Goal: Complete application form: Complete application form

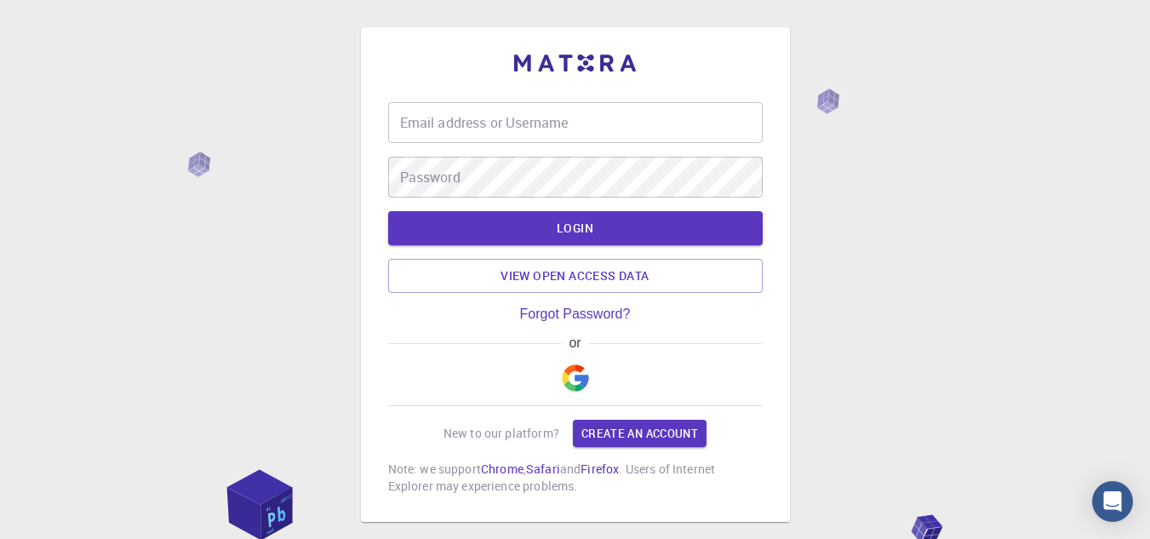
click at [556, 369] on button "button" at bounding box center [575, 378] width 41 height 54
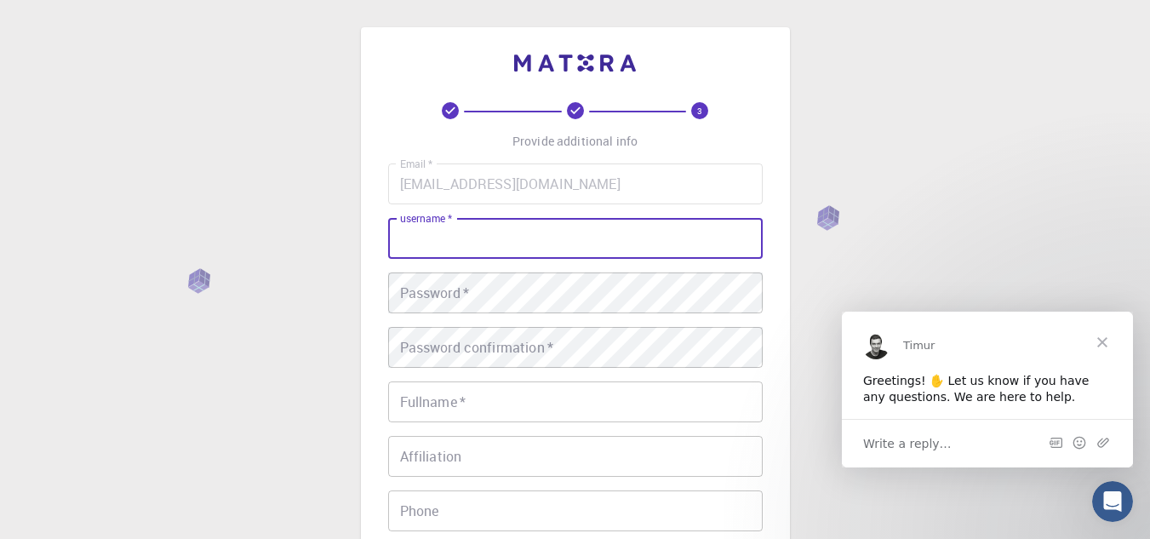
click at [535, 234] on div "Email   * [EMAIL_ADDRESS][DOMAIN_NAME] Email   * username   * username   * Pass…" at bounding box center [575, 397] width 375 height 468
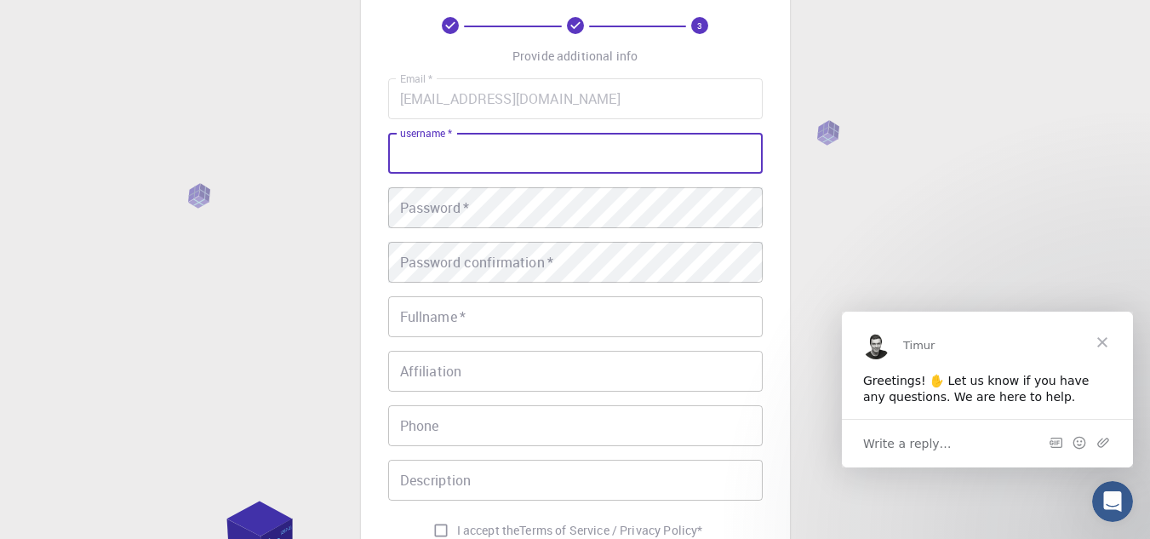
click at [466, 148] on input "username   *" at bounding box center [575, 153] width 375 height 41
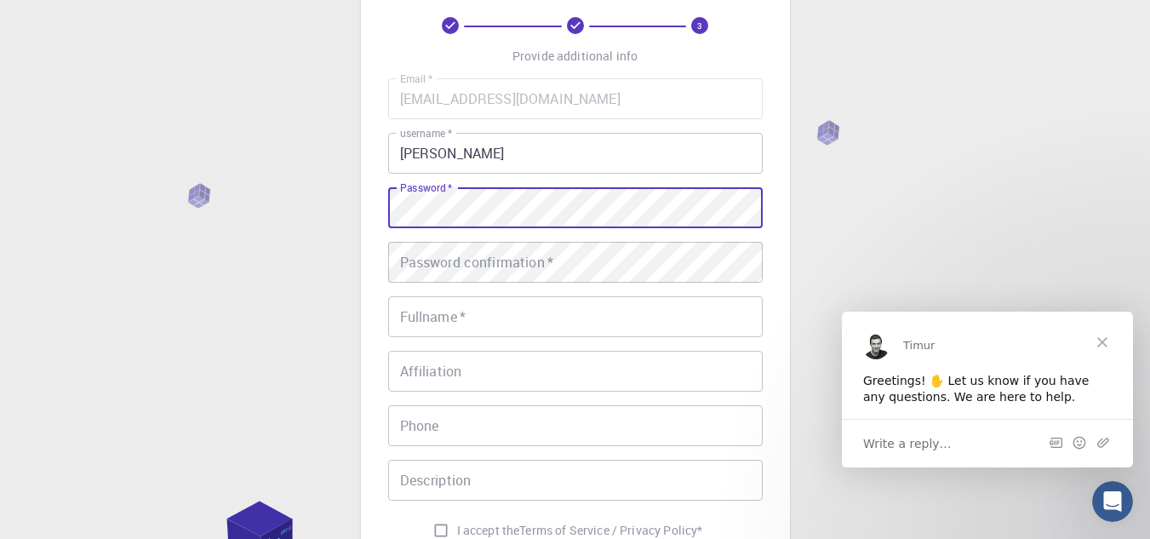
click at [501, 156] on input "[PERSON_NAME]" at bounding box center [575, 153] width 375 height 41
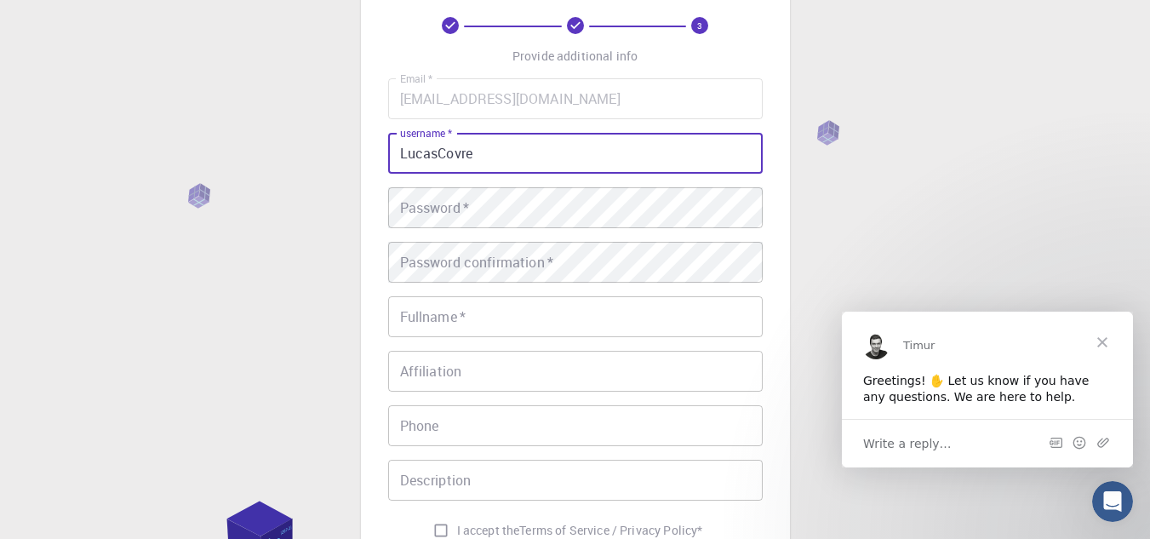
type input "LucasCovre"
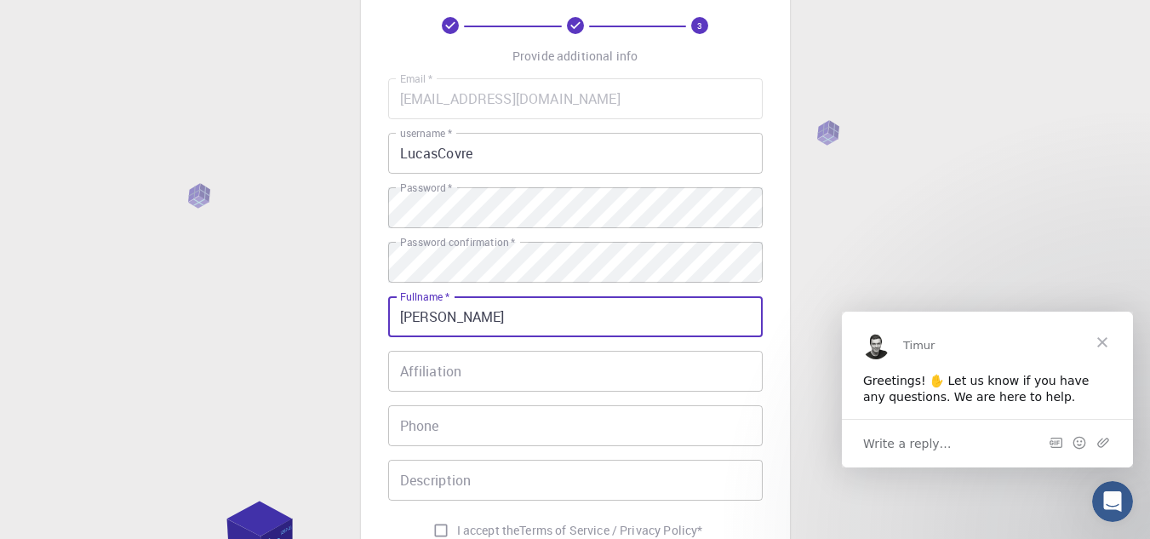
type input "[PERSON_NAME]"
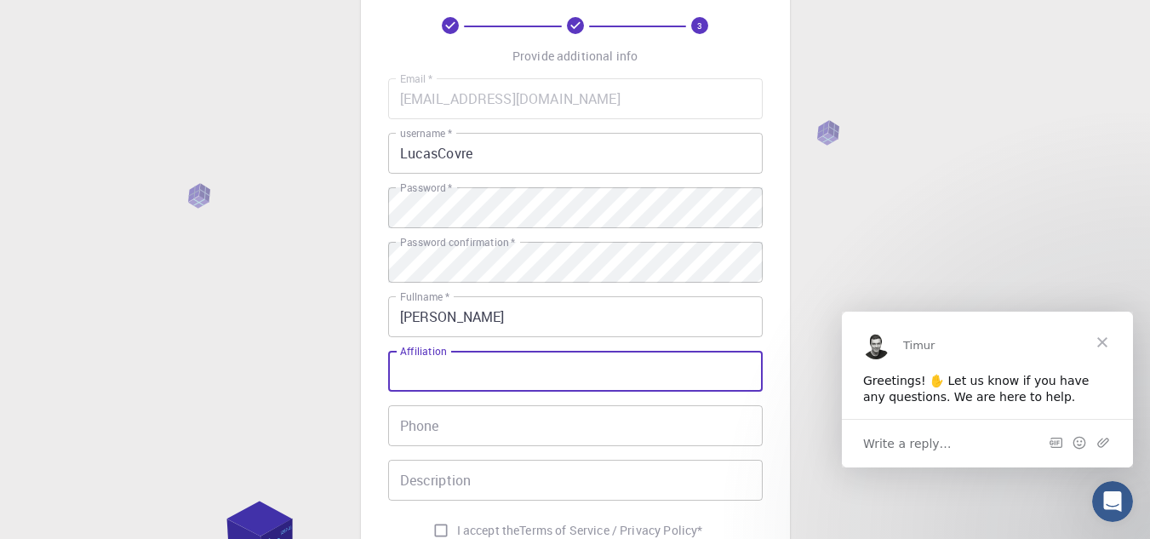
scroll to position [255, 0]
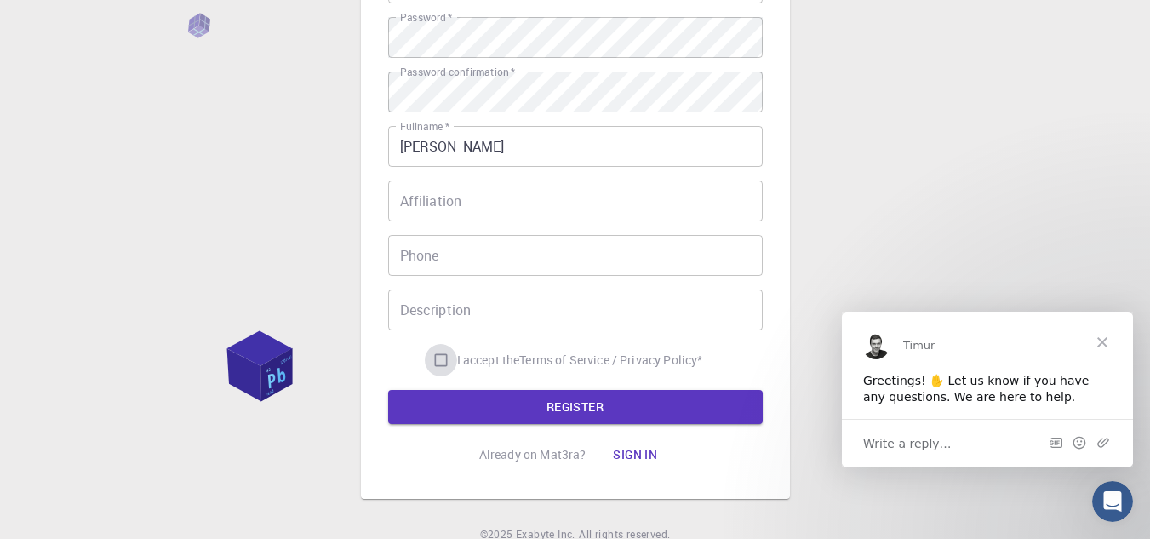
click at [438, 364] on input "I accept the Terms of Service / Privacy Policy *" at bounding box center [441, 360] width 32 height 32
checkbox input "true"
click at [448, 410] on button "REGISTER" at bounding box center [575, 407] width 375 height 34
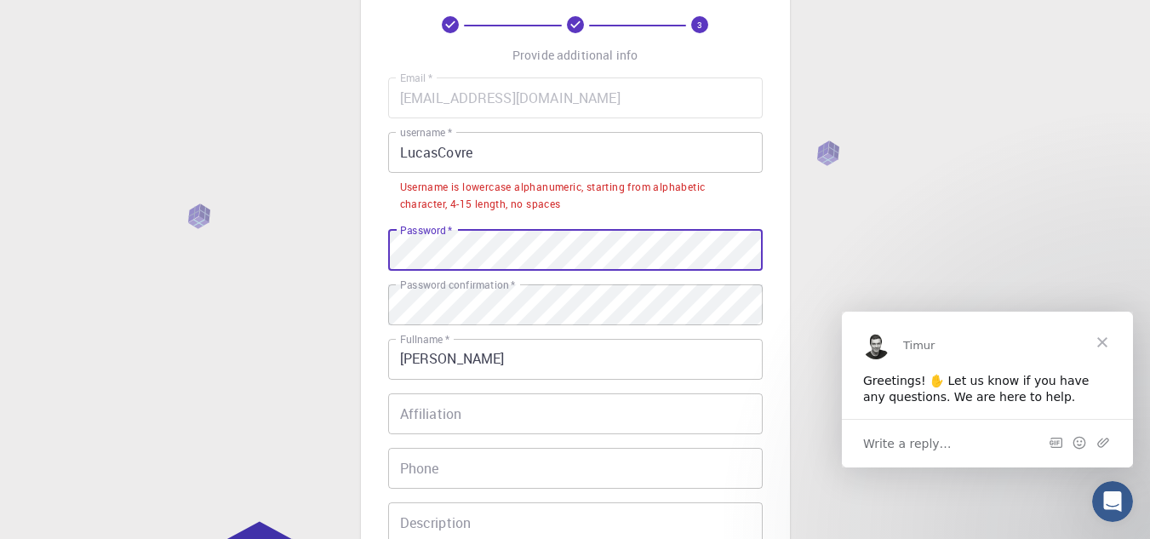
scroll to position [85, 0]
click at [433, 152] on input "LucasCovre" at bounding box center [575, 153] width 375 height 41
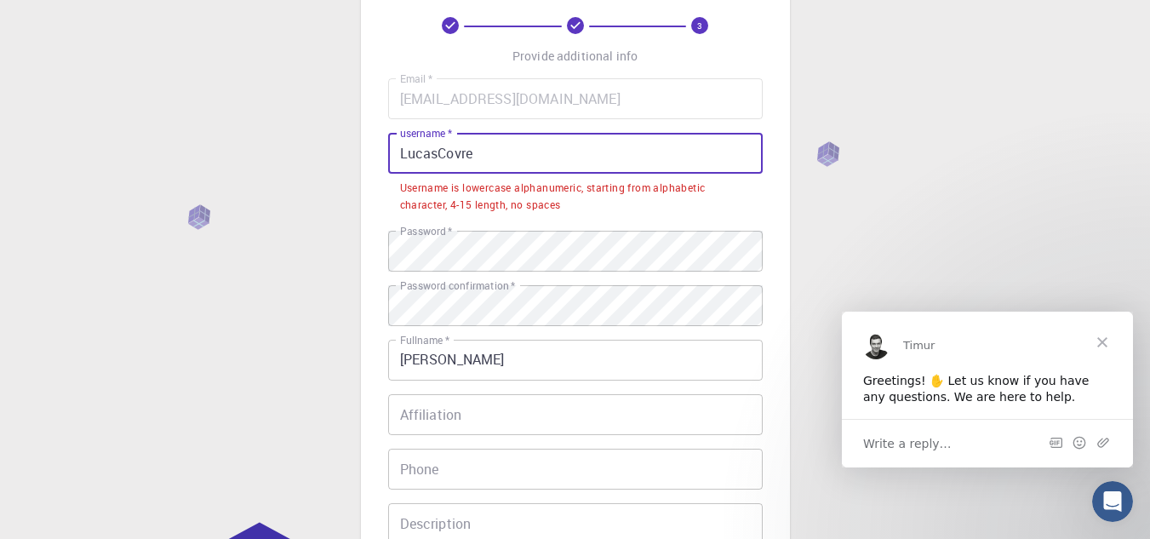
click at [433, 152] on input "LucasCovre" at bounding box center [575, 153] width 375 height 41
click at [435, 152] on input "LucasCovre" at bounding box center [575, 153] width 375 height 41
drag, startPoint x: 435, startPoint y: 152, endPoint x: 489, endPoint y: 162, distance: 55.4
click at [489, 162] on input "LucasCovre" at bounding box center [575, 153] width 375 height 41
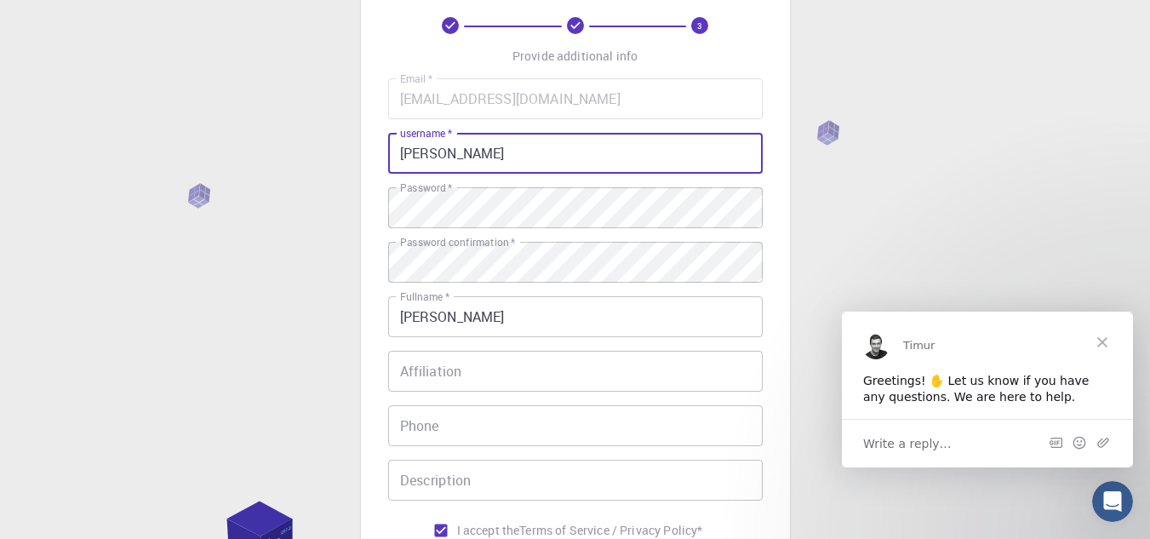
type input "[PERSON_NAME]"
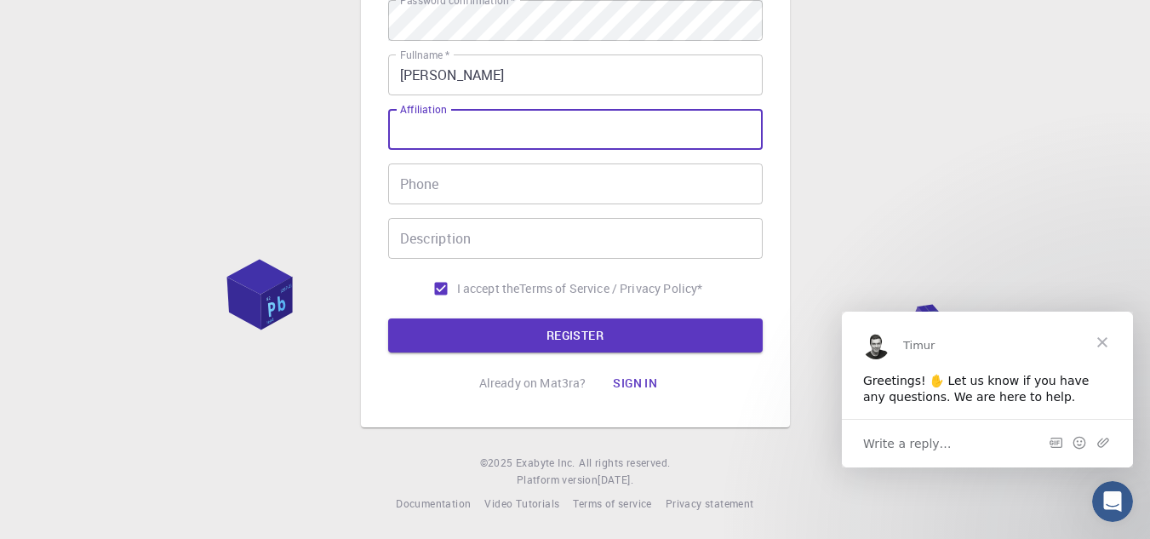
scroll to position [328, 0]
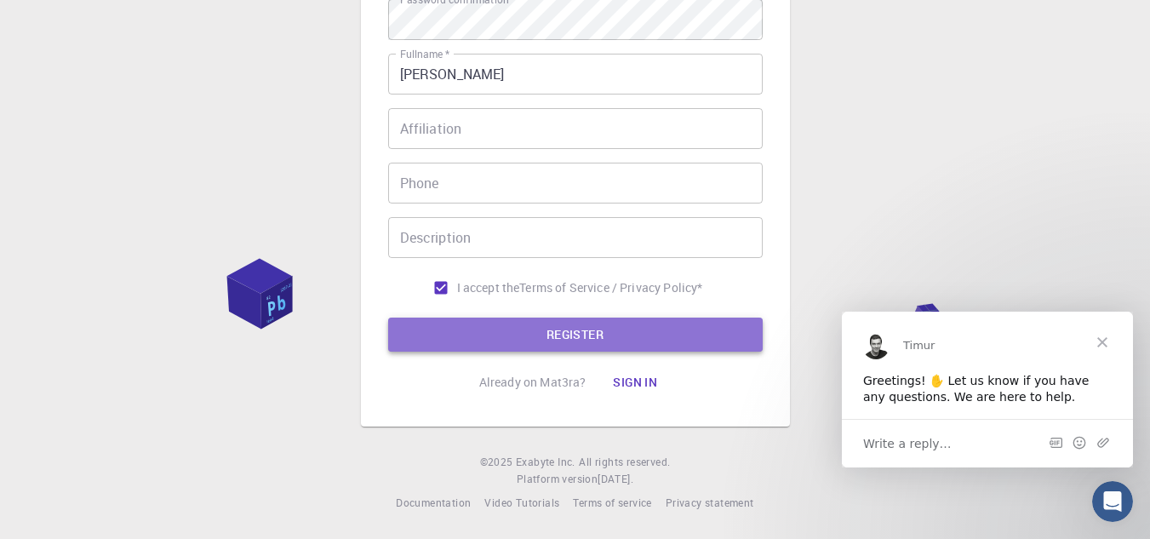
click at [524, 332] on button "REGISTER" at bounding box center [575, 335] width 375 height 34
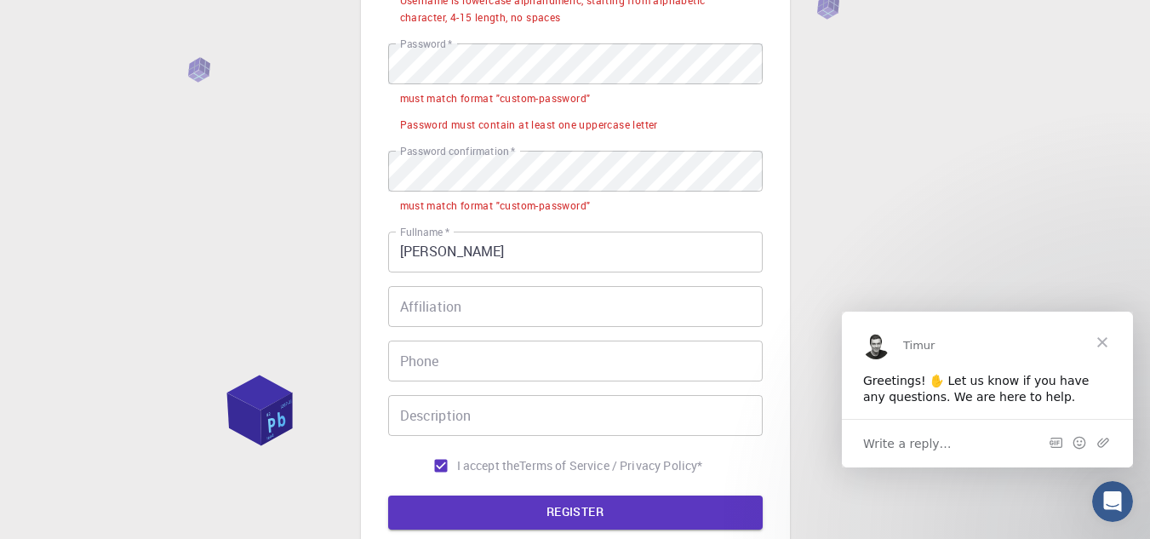
scroll to position [243, 0]
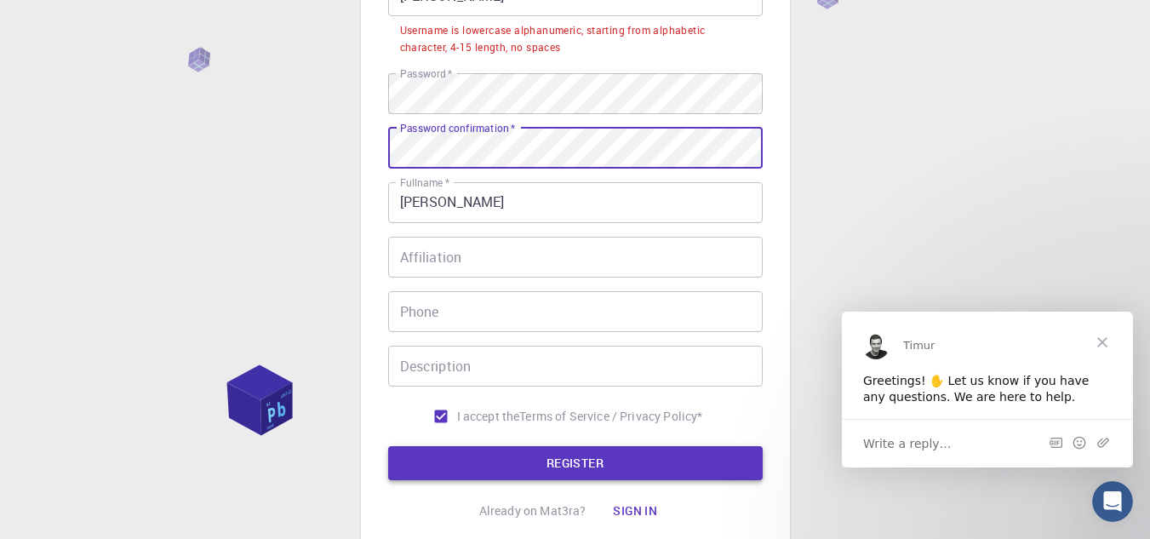
click at [523, 459] on button "REGISTER" at bounding box center [575, 463] width 375 height 34
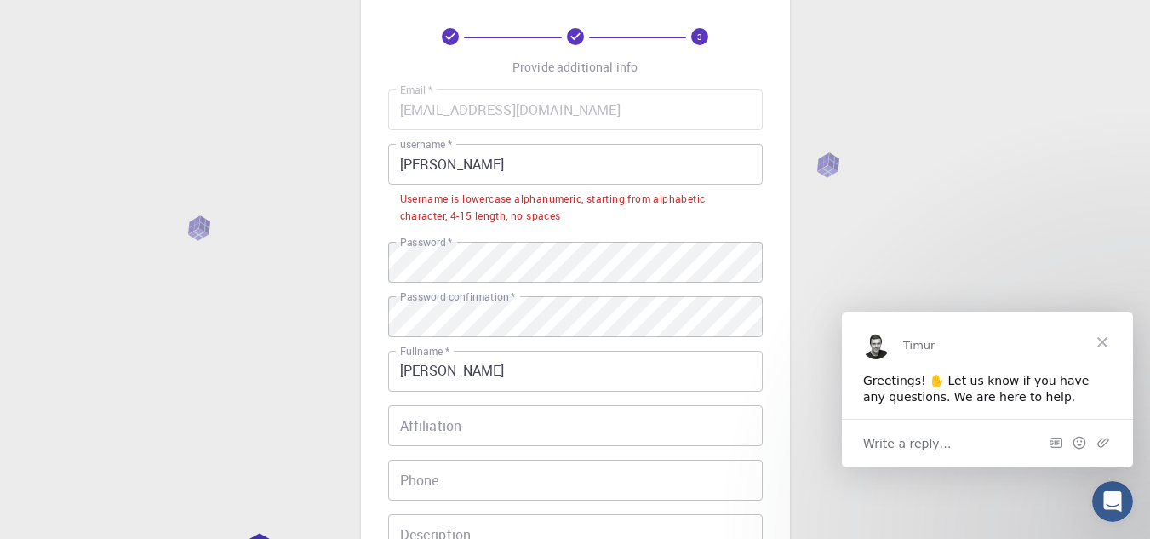
scroll to position [72, 0]
click at [450, 169] on input "[PERSON_NAME]" at bounding box center [575, 166] width 375 height 41
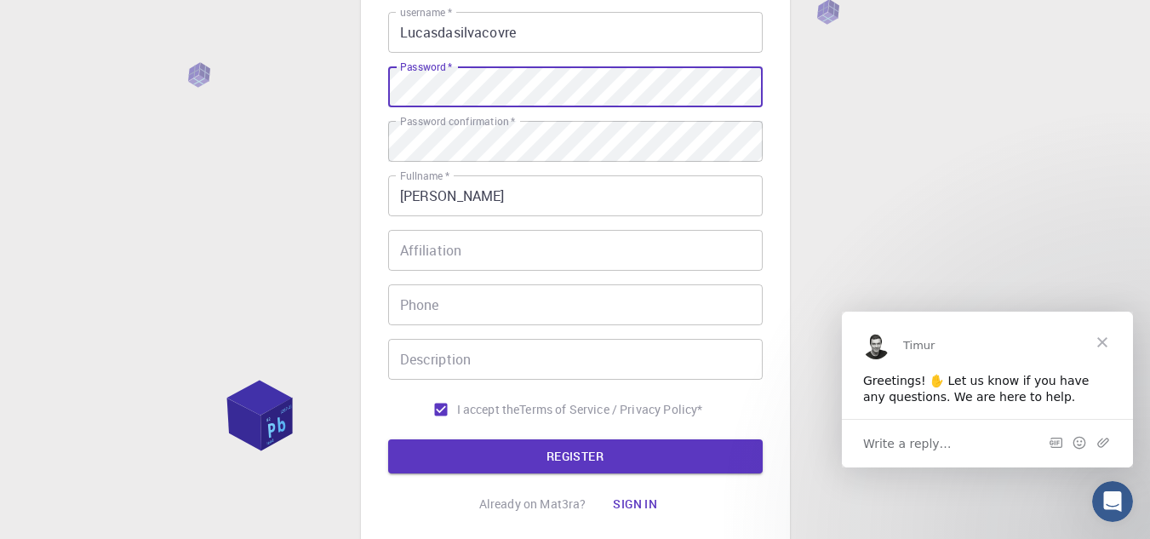
scroll to position [328, 0]
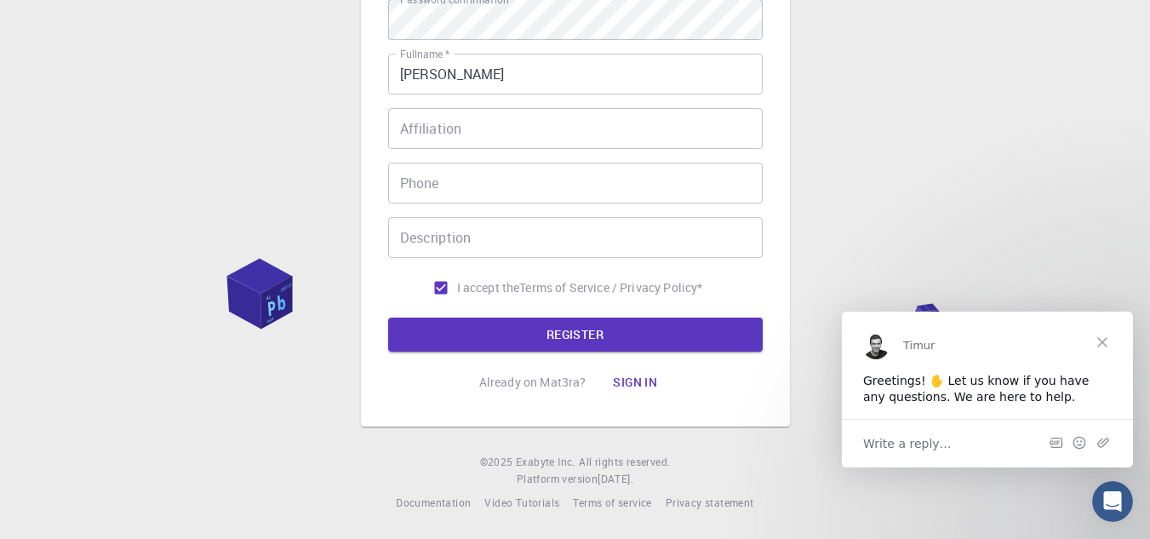
click at [492, 321] on button "REGISTER" at bounding box center [575, 335] width 375 height 34
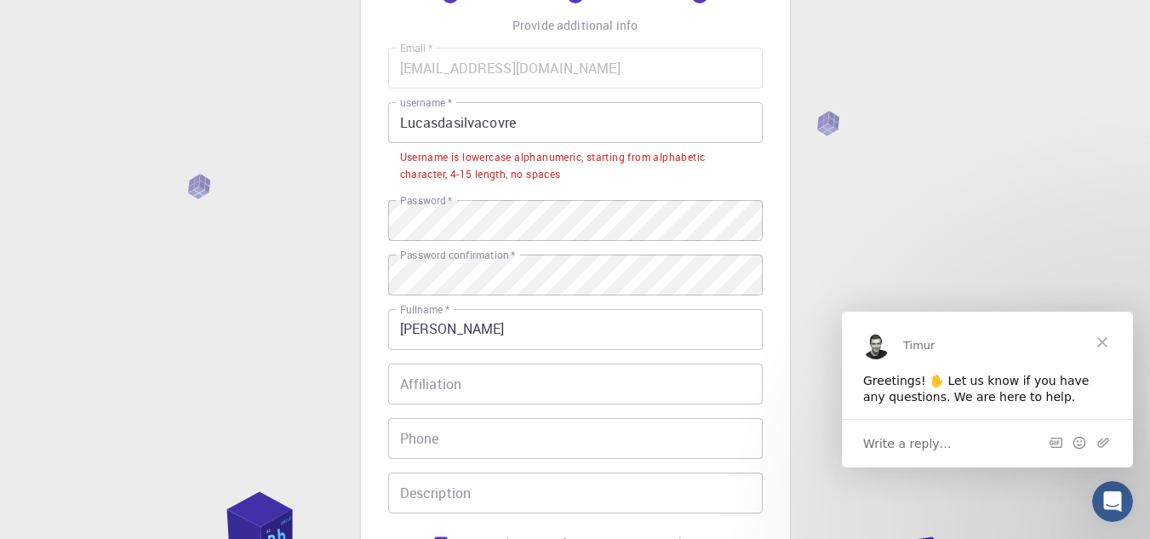
scroll to position [0, 0]
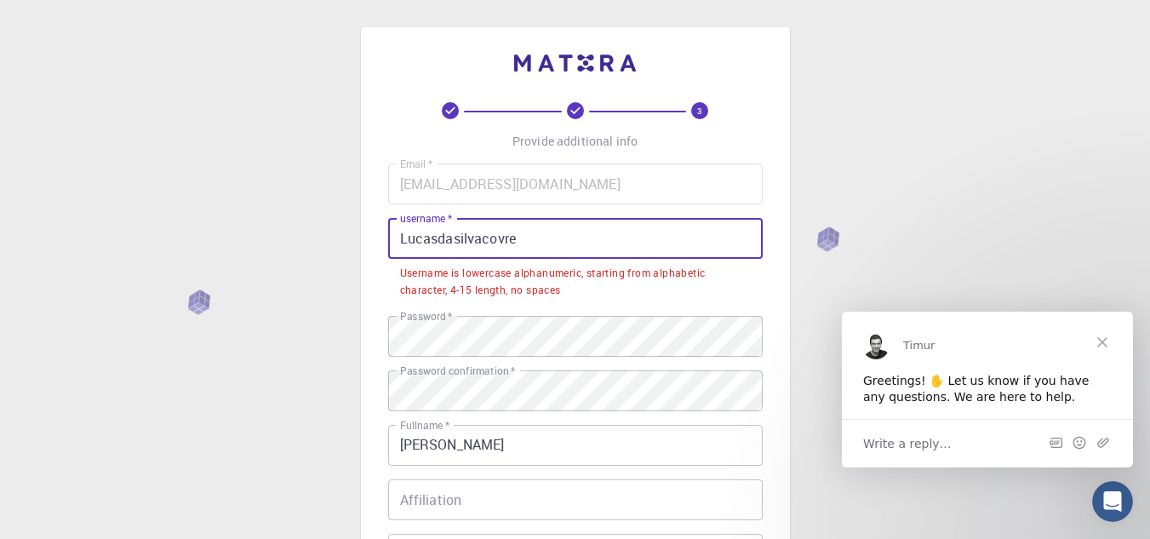
drag, startPoint x: 369, startPoint y: 237, endPoint x: 359, endPoint y: 236, distance: 10.3
click at [359, 236] on div "3 Provide additional info Email   * [EMAIL_ADDRESS][DOMAIN_NAME] Email   * user…" at bounding box center [575, 455] width 1150 height 910
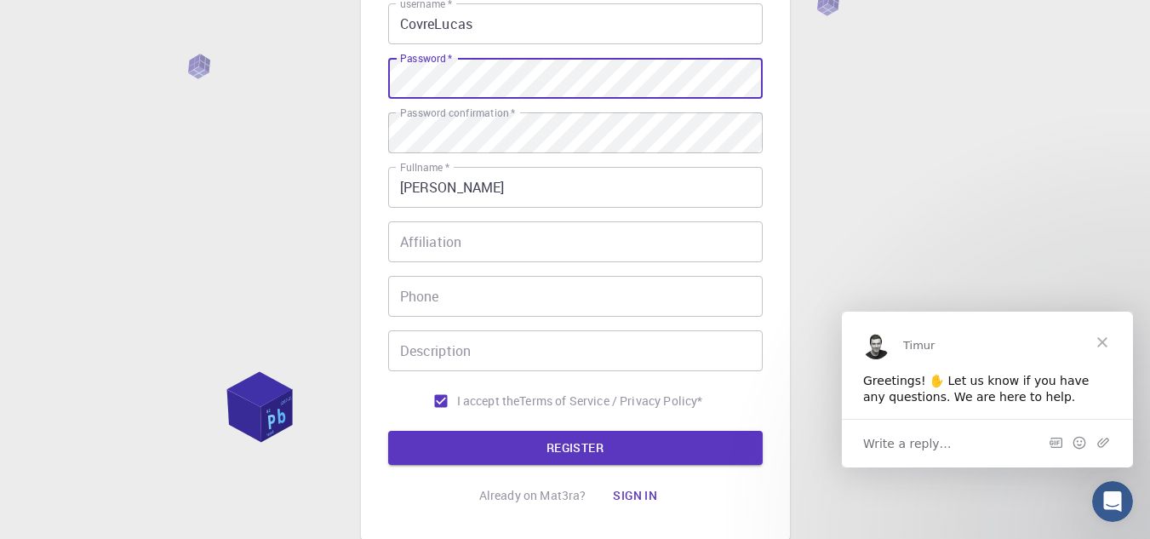
scroll to position [328, 0]
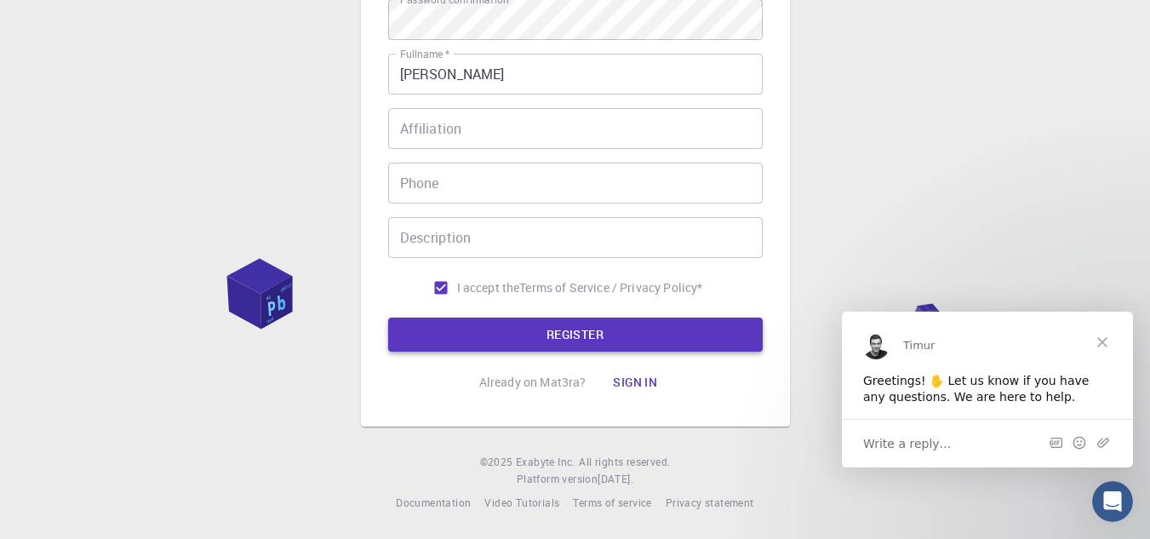
click at [496, 318] on button "REGISTER" at bounding box center [575, 335] width 375 height 34
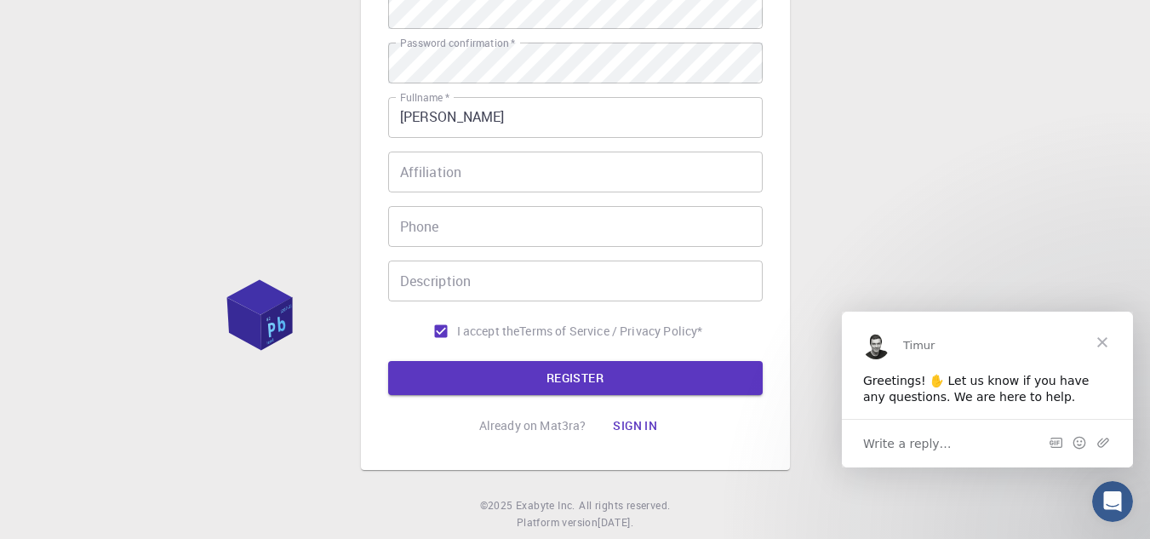
scroll to position [0, 0]
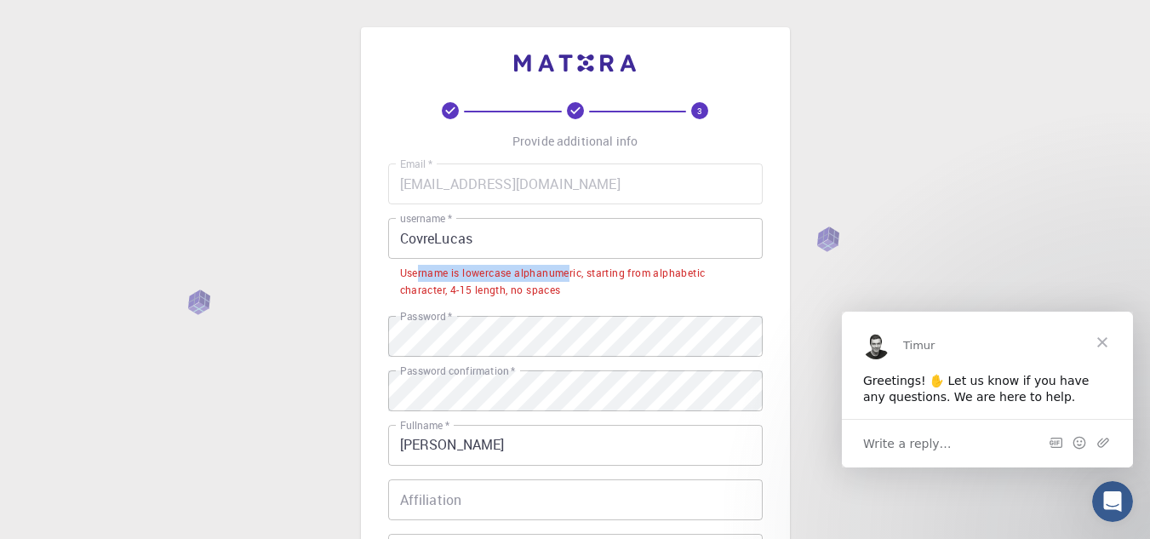
drag, startPoint x: 572, startPoint y: 279, endPoint x: 420, endPoint y: 270, distance: 152.7
click at [420, 270] on div "Username is lowercase alphanumeric, starting from alphabetic character, 4-15 le…" at bounding box center [575, 282] width 351 height 34
drag, startPoint x: 400, startPoint y: 268, endPoint x: 566, endPoint y: 284, distance: 166.8
click at [566, 284] on div "Username is lowercase alphanumeric, starting from alphabetic character, 4-15 le…" at bounding box center [575, 282] width 351 height 34
copy div "Username is lowercase alphanumeric, starting from alphabetic character, 4-15 le…"
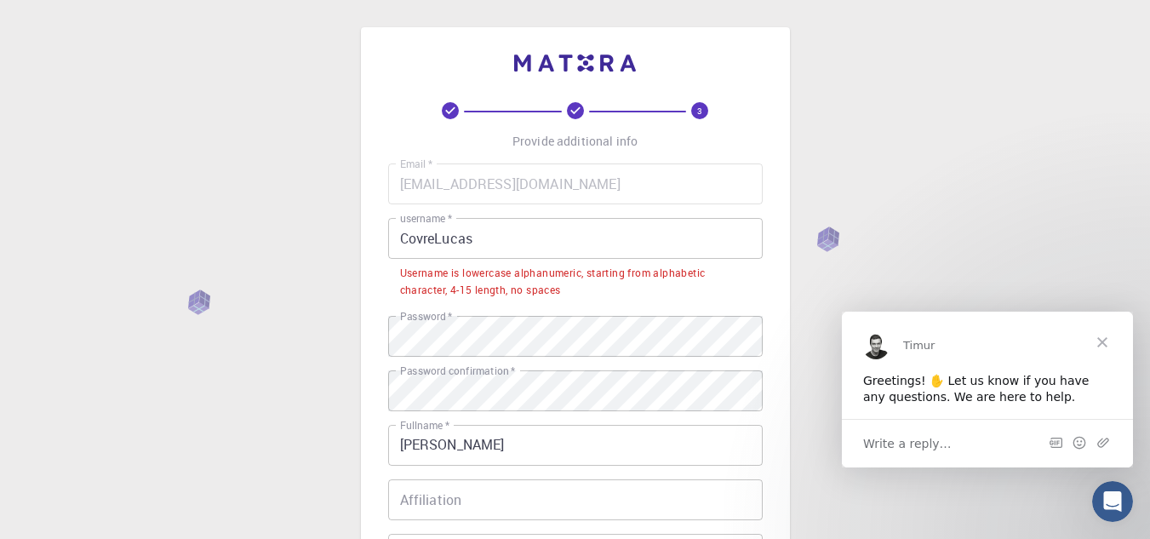
click at [489, 233] on input "CovreLucas" at bounding box center [575, 238] width 375 height 41
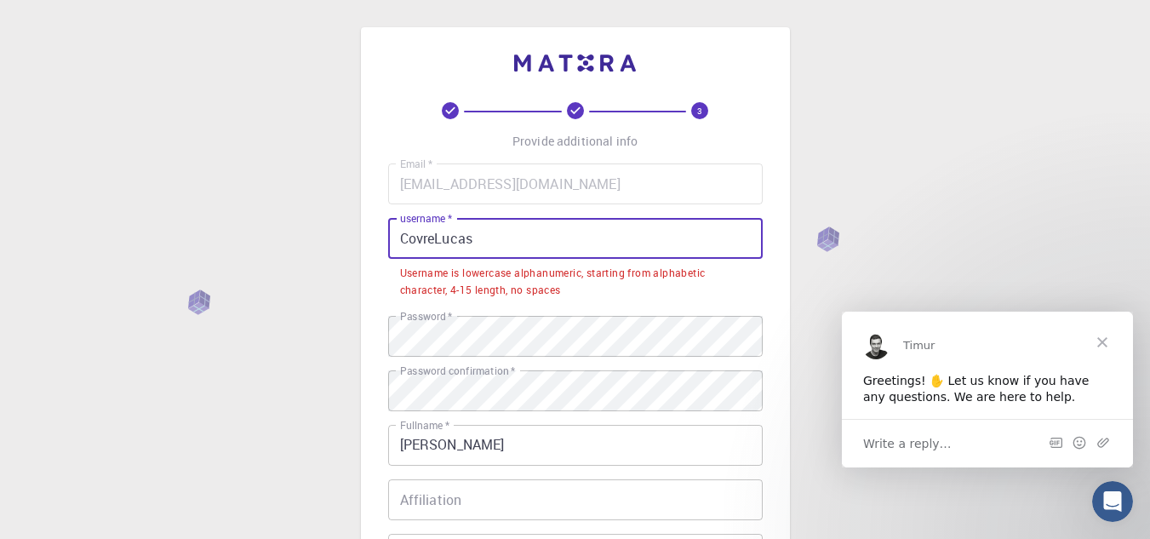
drag, startPoint x: 489, startPoint y: 236, endPoint x: 354, endPoint y: 237, distance: 135.4
click at [354, 237] on div "3 Provide additional info Email   * [EMAIL_ADDRESS][DOMAIN_NAME] Email   * user…" at bounding box center [575, 455] width 1150 height 910
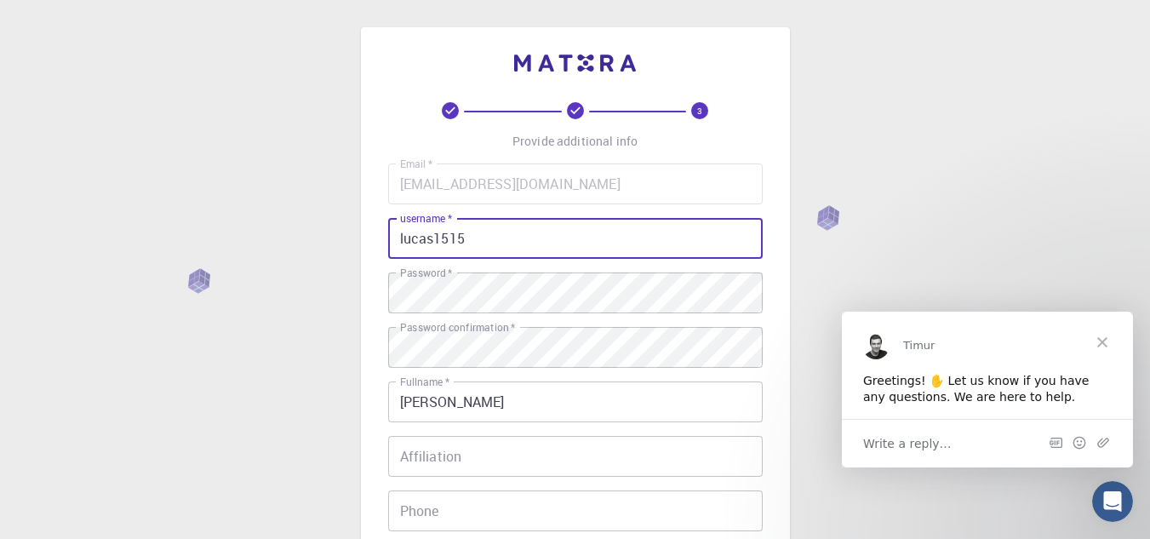
type input "lucas1515"
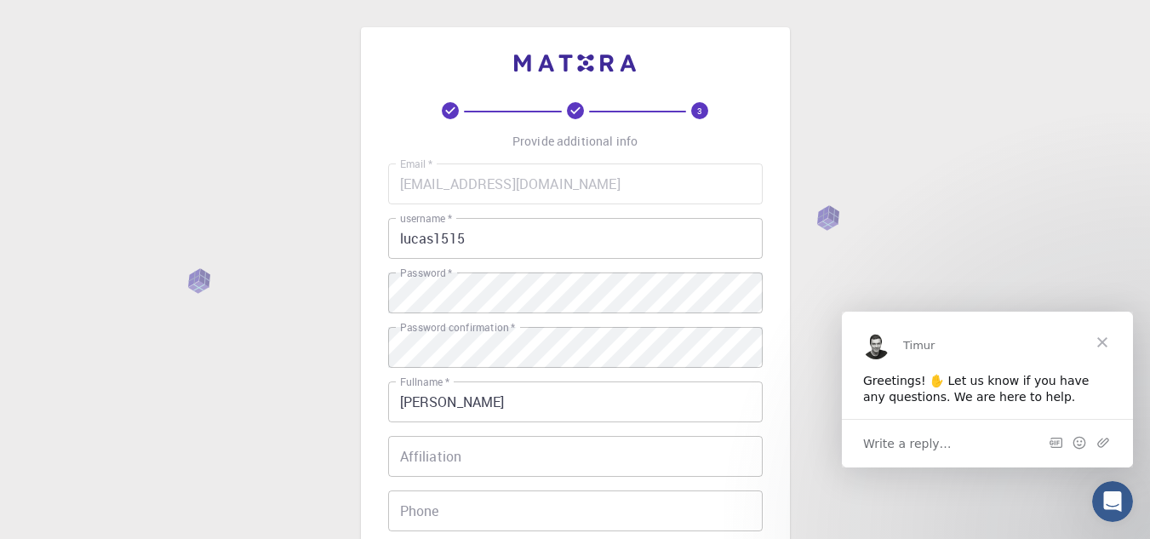
drag, startPoint x: 347, startPoint y: 227, endPoint x: 330, endPoint y: 233, distance: 18.0
drag, startPoint x: 330, startPoint y: 233, endPoint x: 884, endPoint y: 209, distance: 554.7
click at [884, 209] on div "3 Provide additional info Email   * [EMAIL_ADDRESS][DOMAIN_NAME] Email   * user…" at bounding box center [575, 433] width 1150 height 867
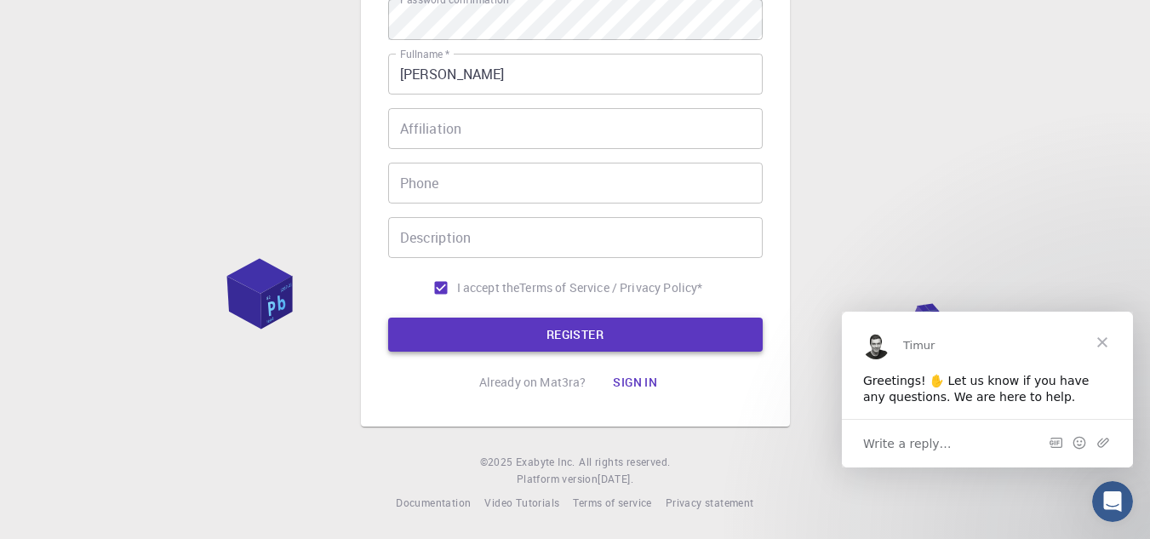
drag, startPoint x: 541, startPoint y: 335, endPoint x: 501, endPoint y: 310, distance: 47.5
click at [541, 335] on button "REGISTER" at bounding box center [575, 335] width 375 height 34
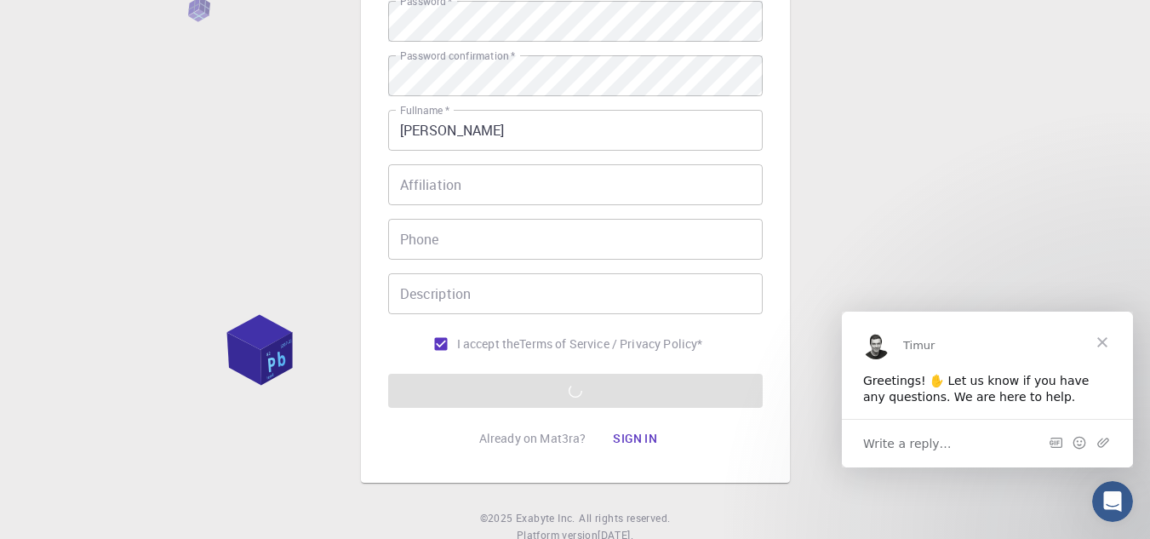
scroll to position [243, 0]
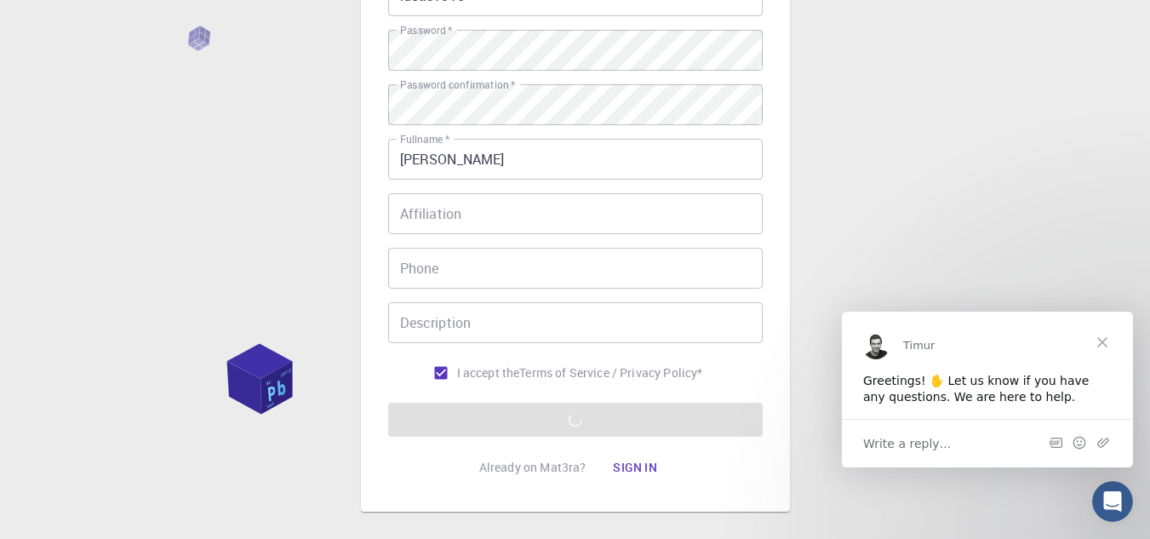
click at [1108, 335] on span "Close" at bounding box center [1102, 341] width 61 height 61
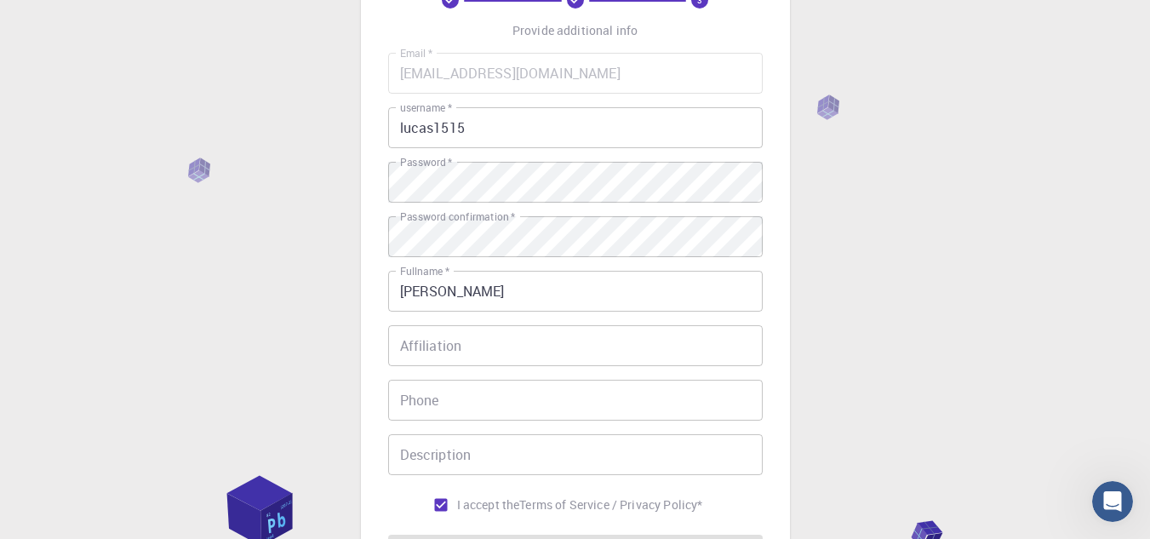
scroll to position [0, 0]
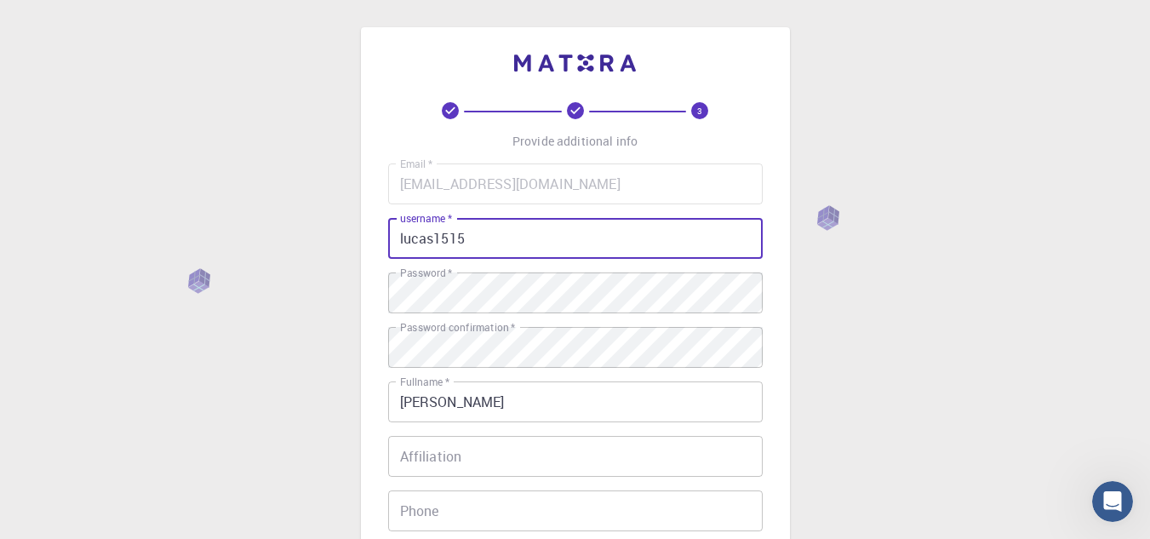
click at [491, 249] on input "lucas1515" at bounding box center [575, 238] width 375 height 41
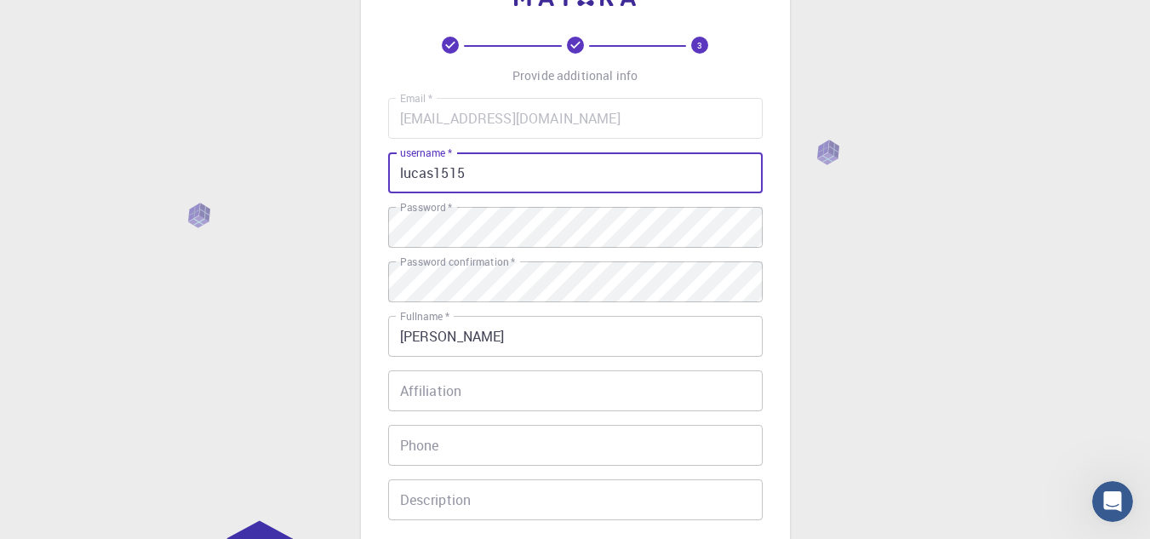
scroll to position [85, 0]
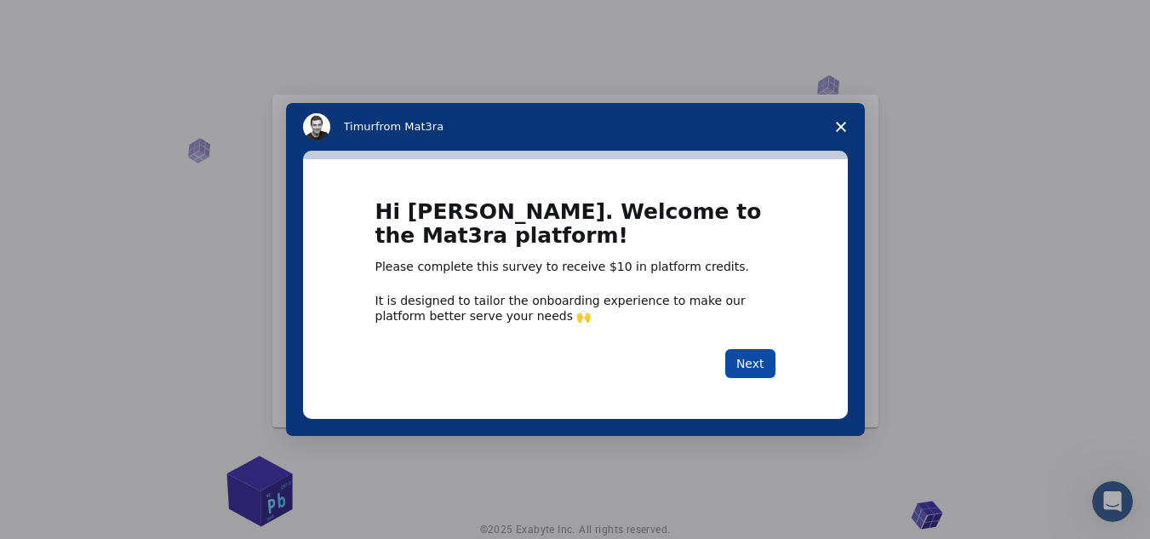
click at [751, 358] on button "Next" at bounding box center [750, 363] width 50 height 29
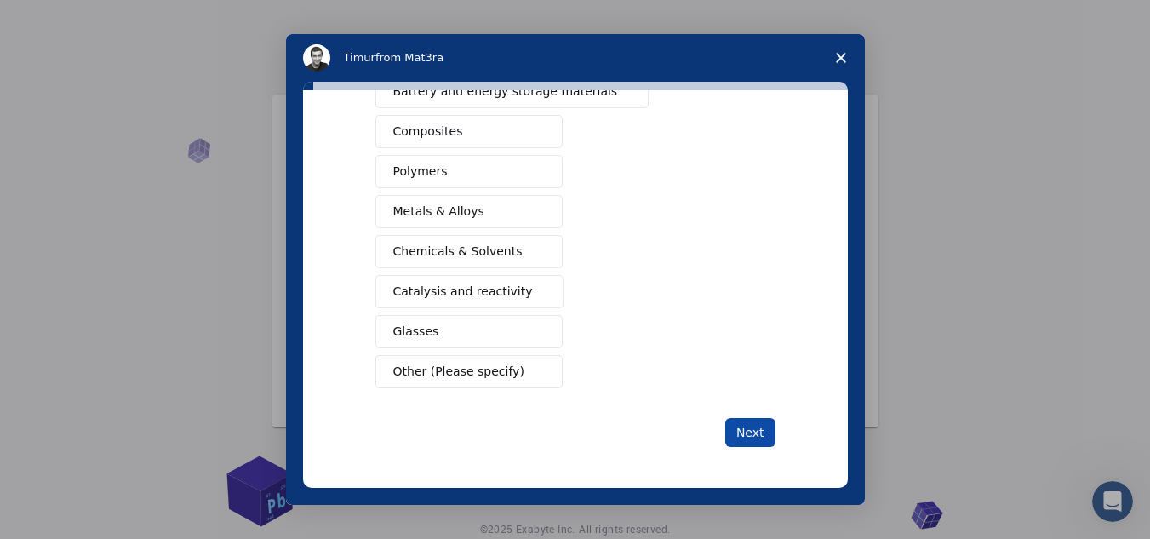
click at [764, 435] on button "Next" at bounding box center [750, 432] width 50 height 29
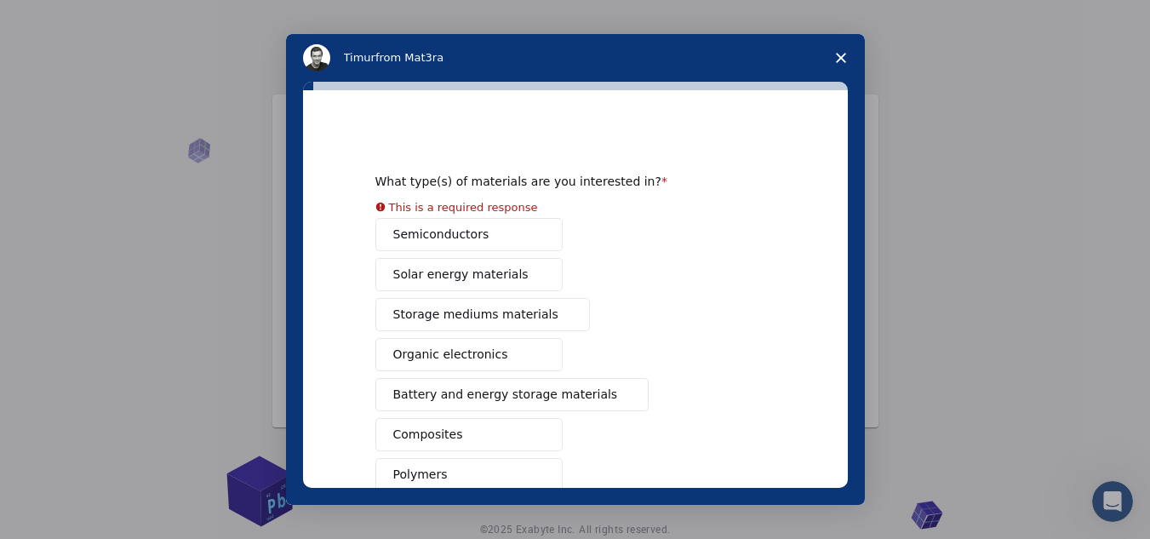
click at [461, 242] on div "Semiconductors Solar energy materials Storage mediums materials Organic electro…" at bounding box center [575, 454] width 400 height 473
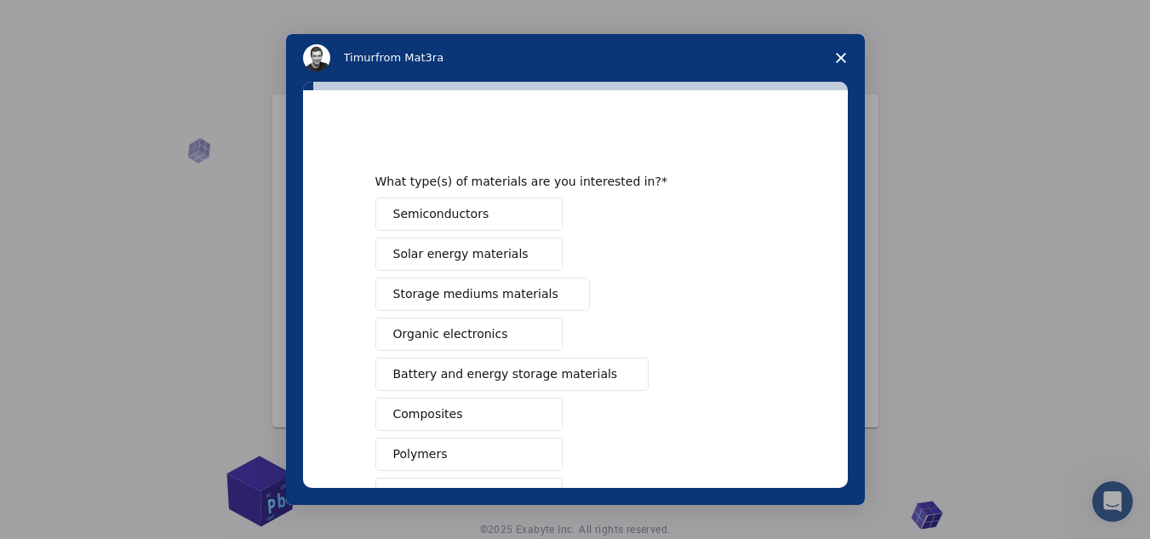
click at [427, 220] on span "Semiconductors" at bounding box center [441, 214] width 96 height 18
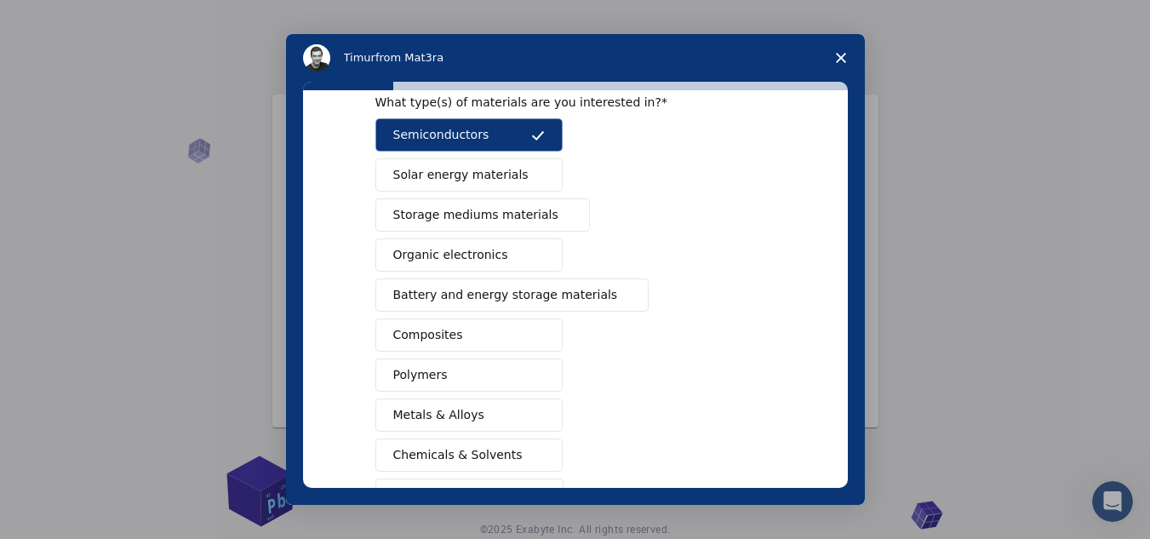
scroll to position [283, 0]
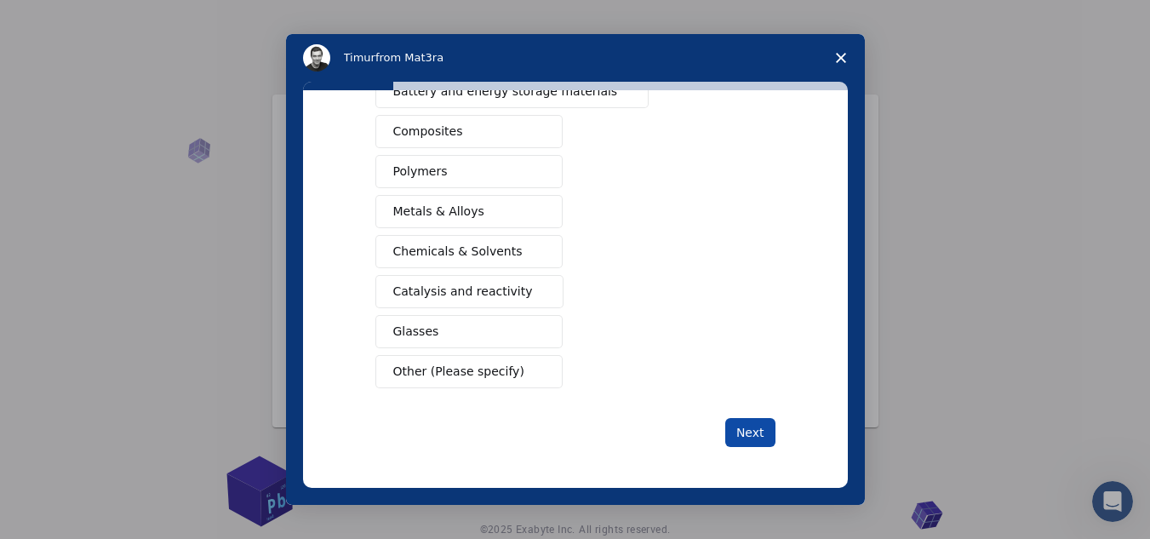
drag, startPoint x: 752, startPoint y: 450, endPoint x: 750, endPoint y: 441, distance: 9.5
click at [752, 449] on div "What type(s) of materials are you interested in? Semiconductors Solar energy ma…" at bounding box center [575, 289] width 545 height 398
click at [750, 438] on button "Next" at bounding box center [750, 432] width 50 height 29
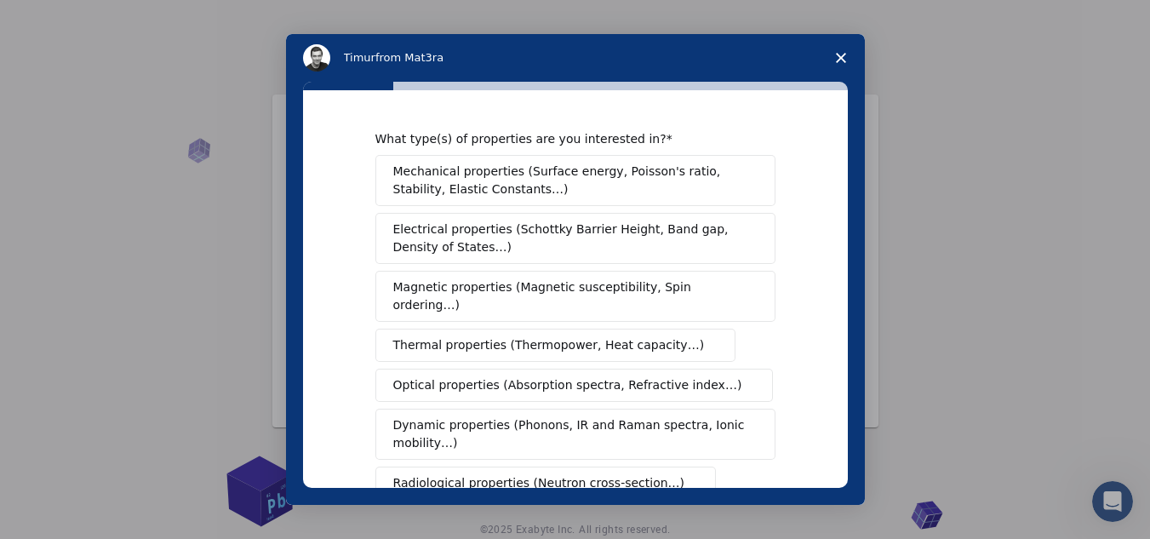
click at [436, 223] on span "Electrical properties (Schottky Barrier Height, Band gap, Density of States…)" at bounding box center [570, 238] width 354 height 36
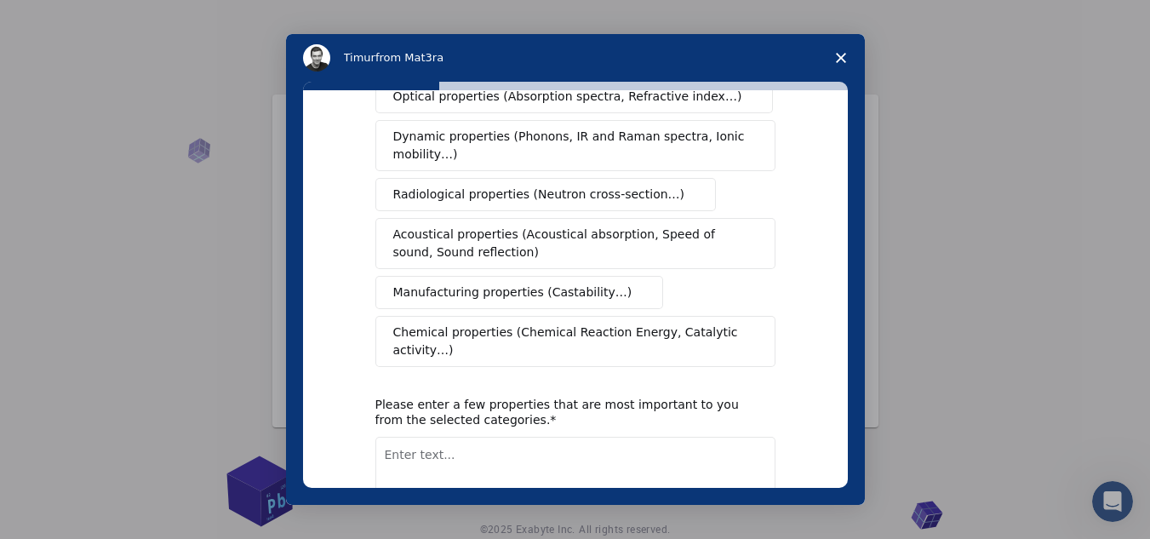
scroll to position [371, 0]
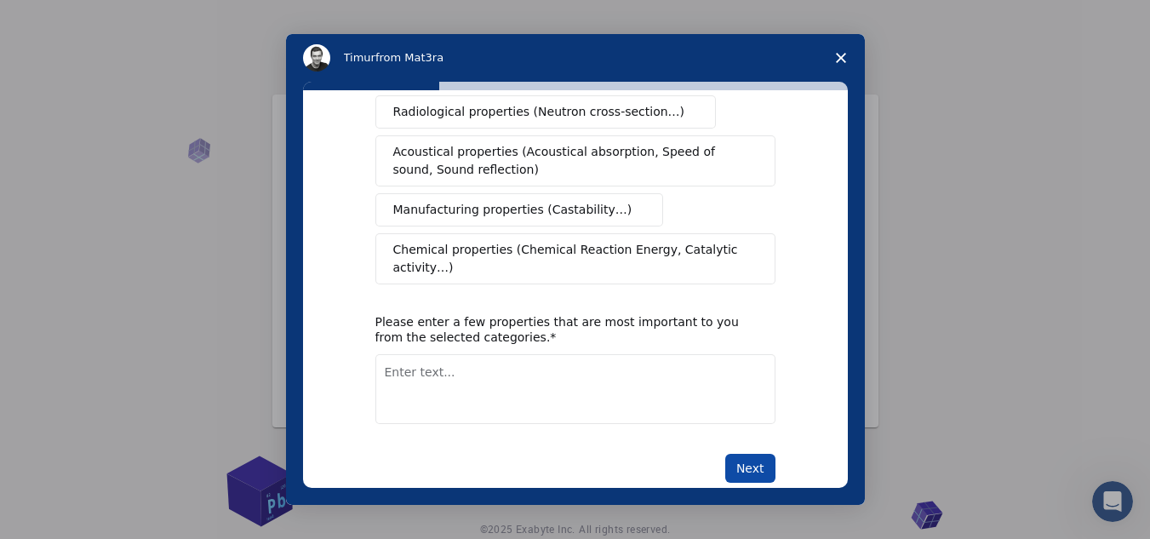
click at [725, 454] on button "Next" at bounding box center [750, 468] width 50 height 29
click at [610, 389] on div "What type(s) of properties are you interested in? Mechanical properties (Surfac…" at bounding box center [575, 121] width 400 height 723
type textarea "dasd"
click at [745, 454] on button "Next" at bounding box center [750, 468] width 50 height 29
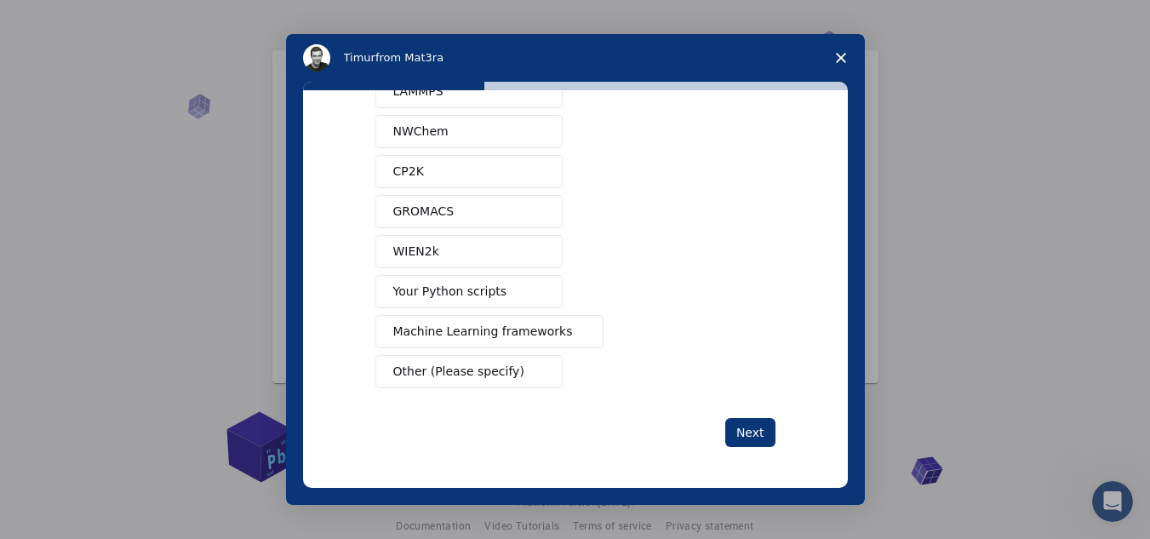
scroll to position [67, 0]
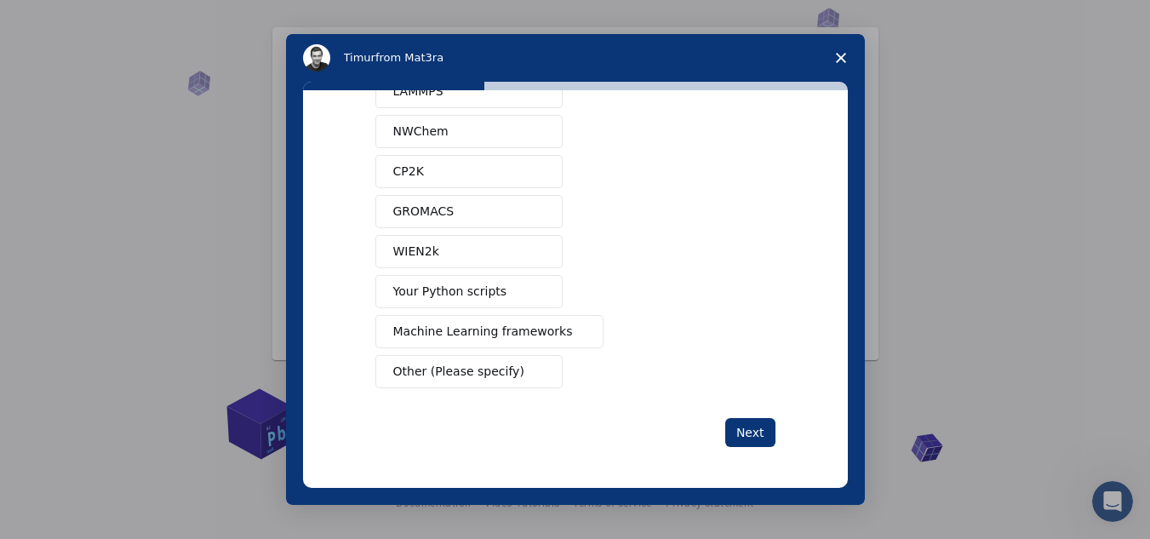
click at [415, 291] on span "Your Python scripts" at bounding box center [450, 292] width 114 height 18
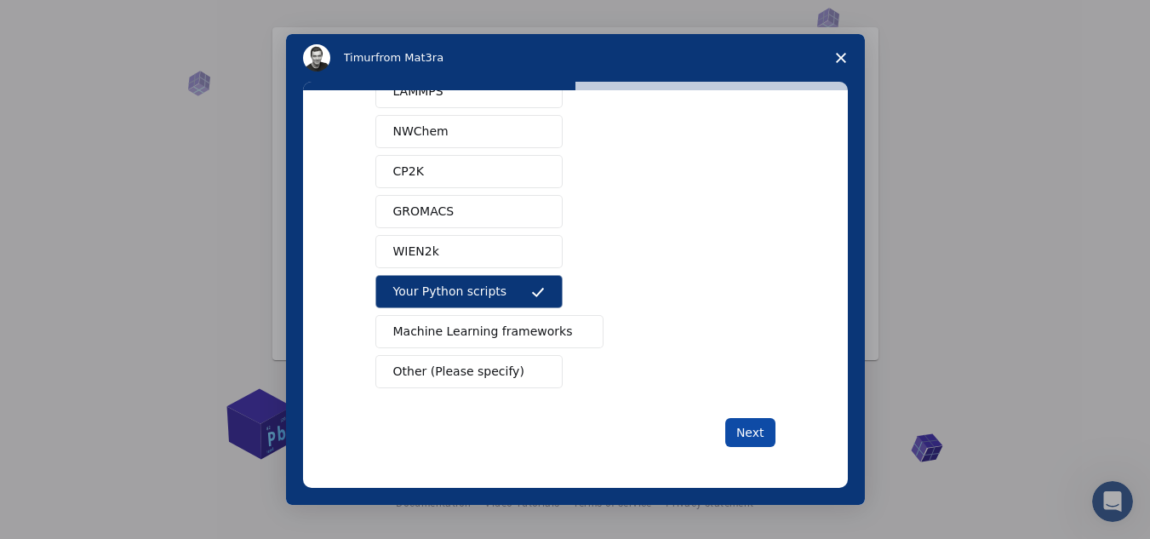
click at [731, 439] on button "Next" at bounding box center [750, 432] width 50 height 29
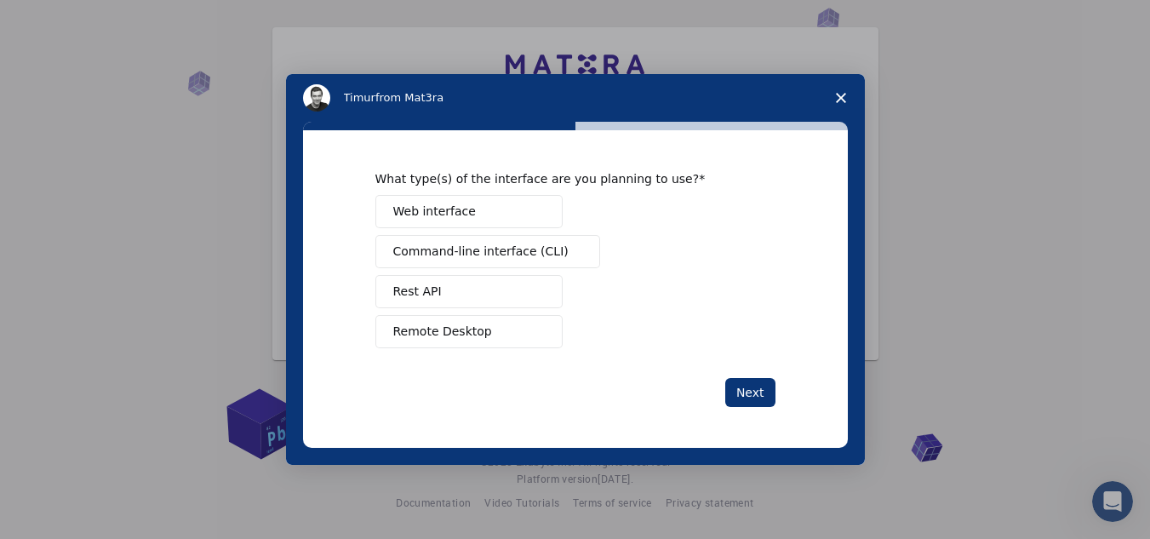
click at [447, 194] on div "What type(s) of the interface are you planning to use? Web interface Command-li…" at bounding box center [575, 259] width 400 height 177
drag, startPoint x: 424, startPoint y: 301, endPoint x: 443, endPoint y: 293, distance: 20.2
click at [427, 298] on span "Rest API" at bounding box center [417, 292] width 49 height 18
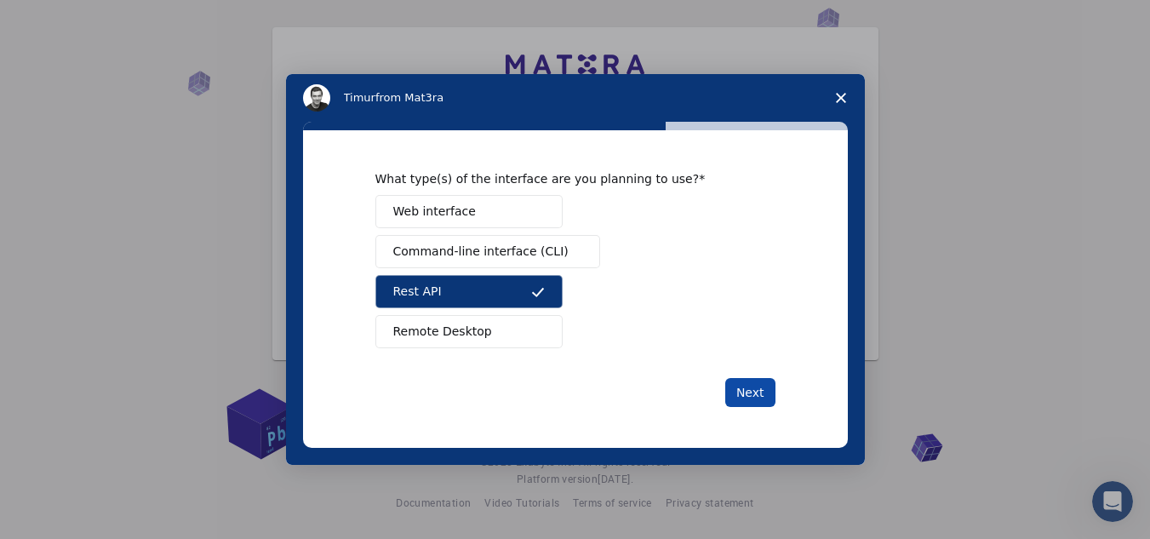
click at [741, 388] on button "Next" at bounding box center [750, 392] width 50 height 29
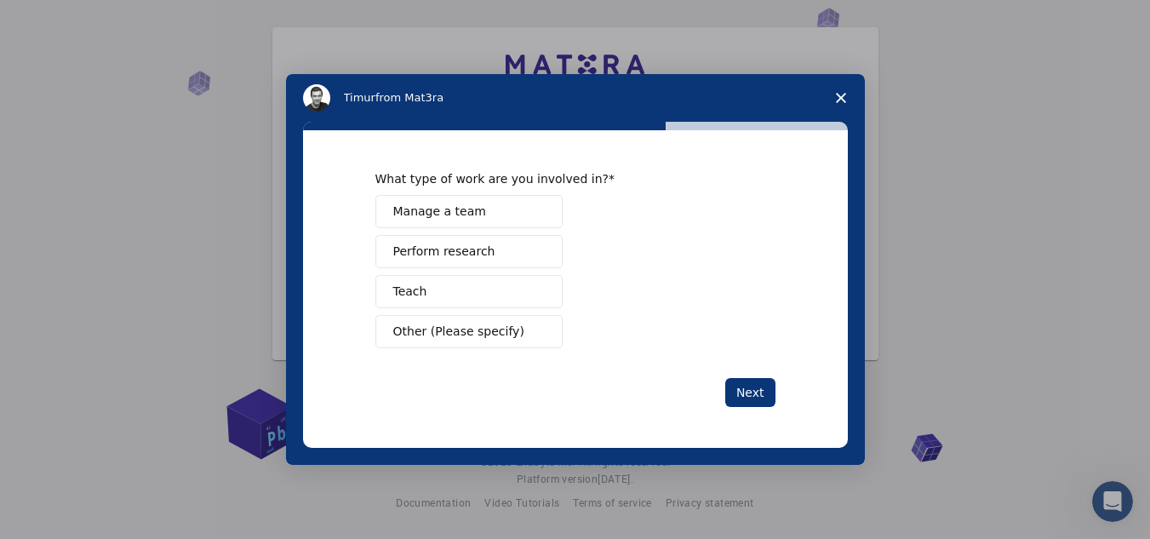
click at [443, 220] on span "Manage a team" at bounding box center [439, 212] width 93 height 18
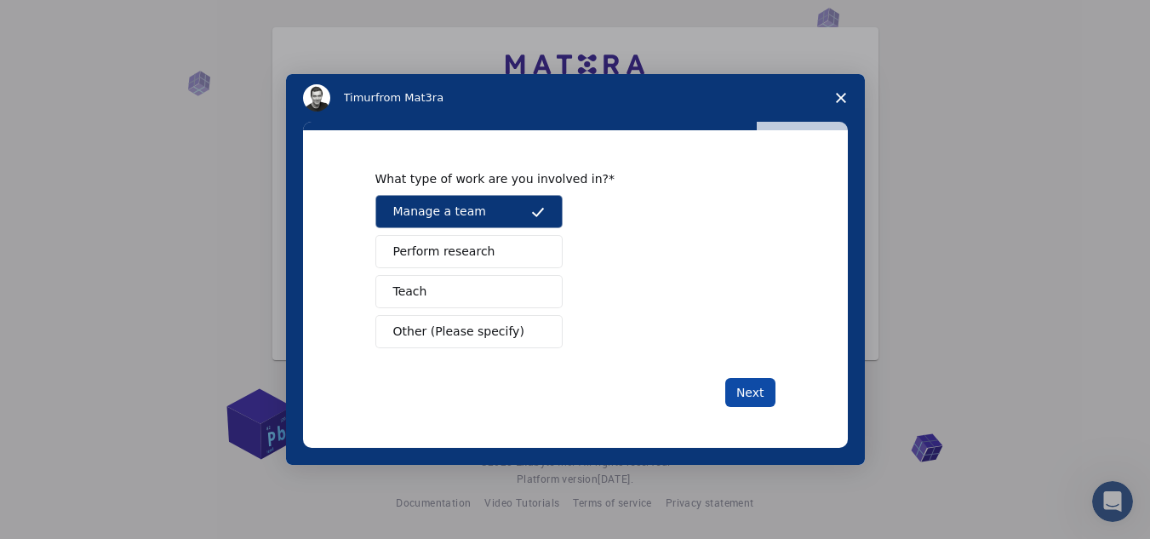
click at [763, 399] on button "Next" at bounding box center [750, 392] width 50 height 29
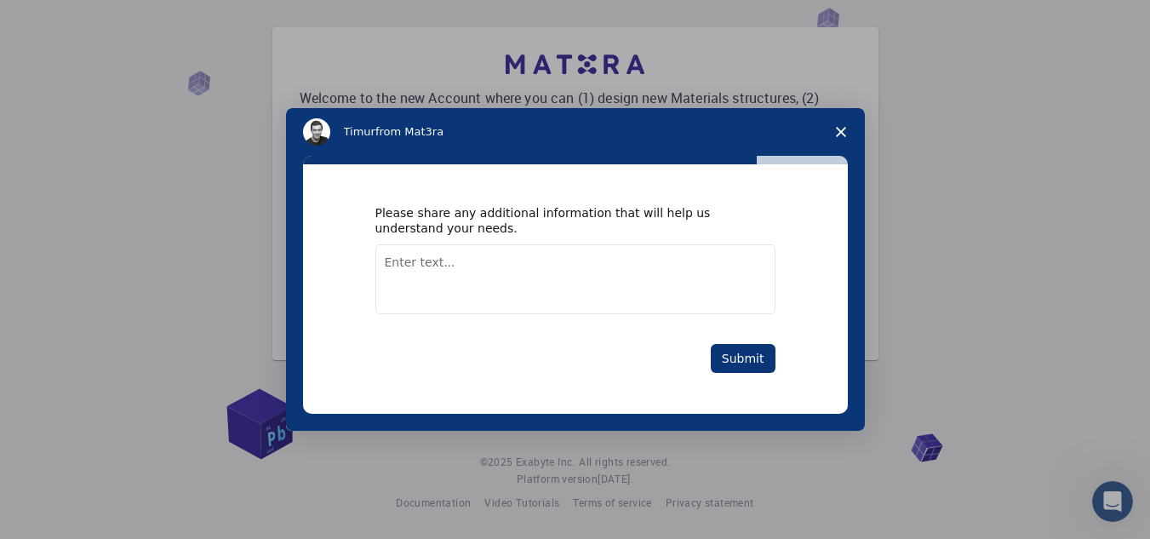
click at [607, 283] on textarea "Enter text..." at bounding box center [575, 279] width 400 height 70
type textarea "asdasd"
click at [743, 358] on button "Submit" at bounding box center [743, 358] width 65 height 29
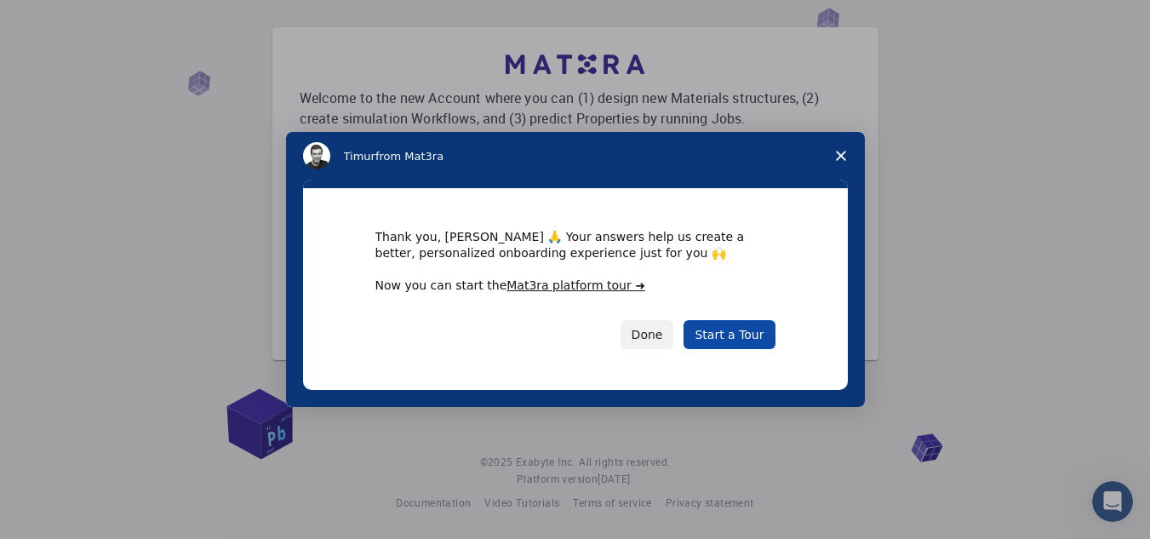
click at [741, 341] on link "Start a Tour" at bounding box center [729, 334] width 91 height 29
